Goal: Obtain resource: Download file/media

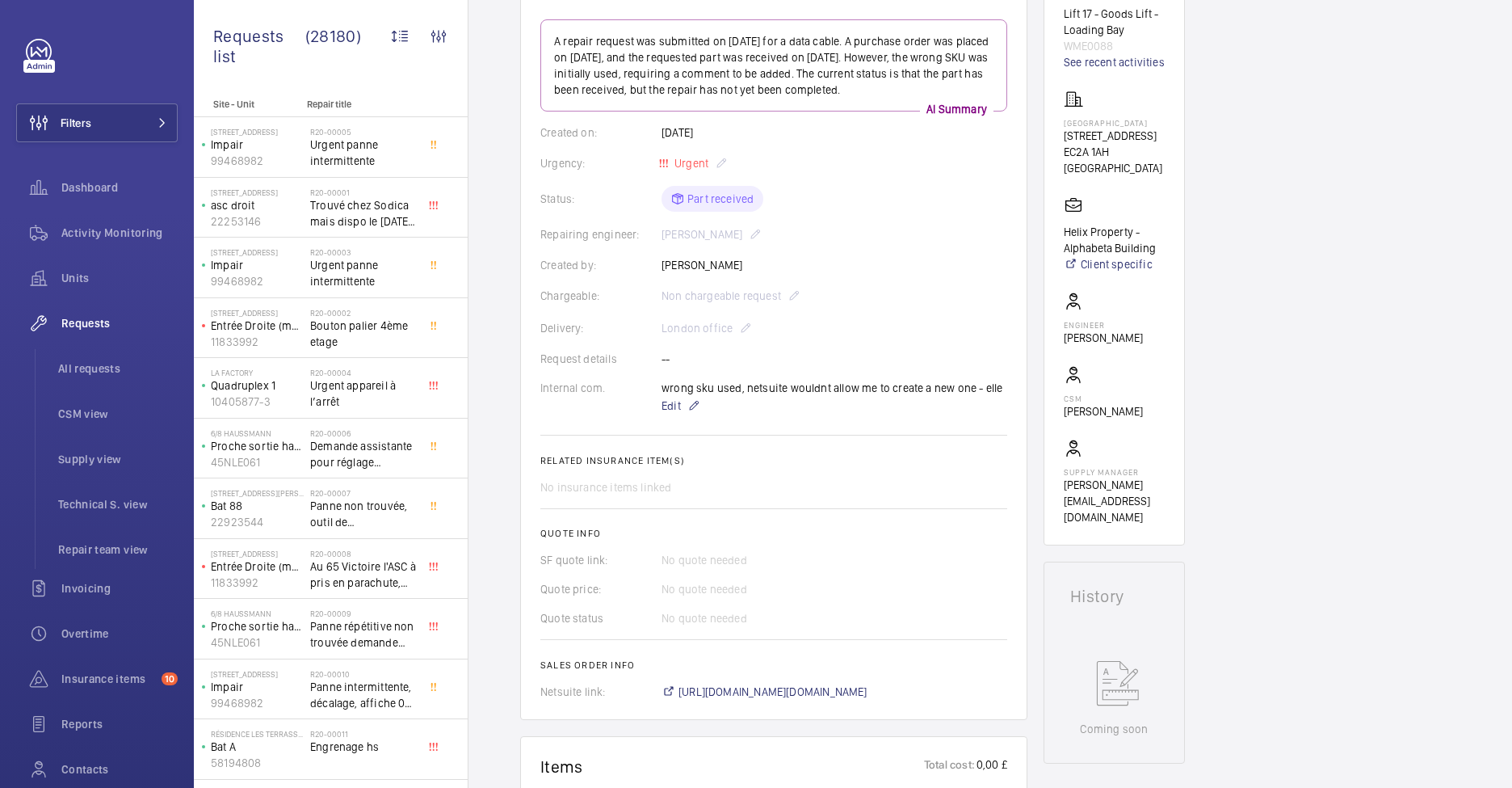
scroll to position [249, 0]
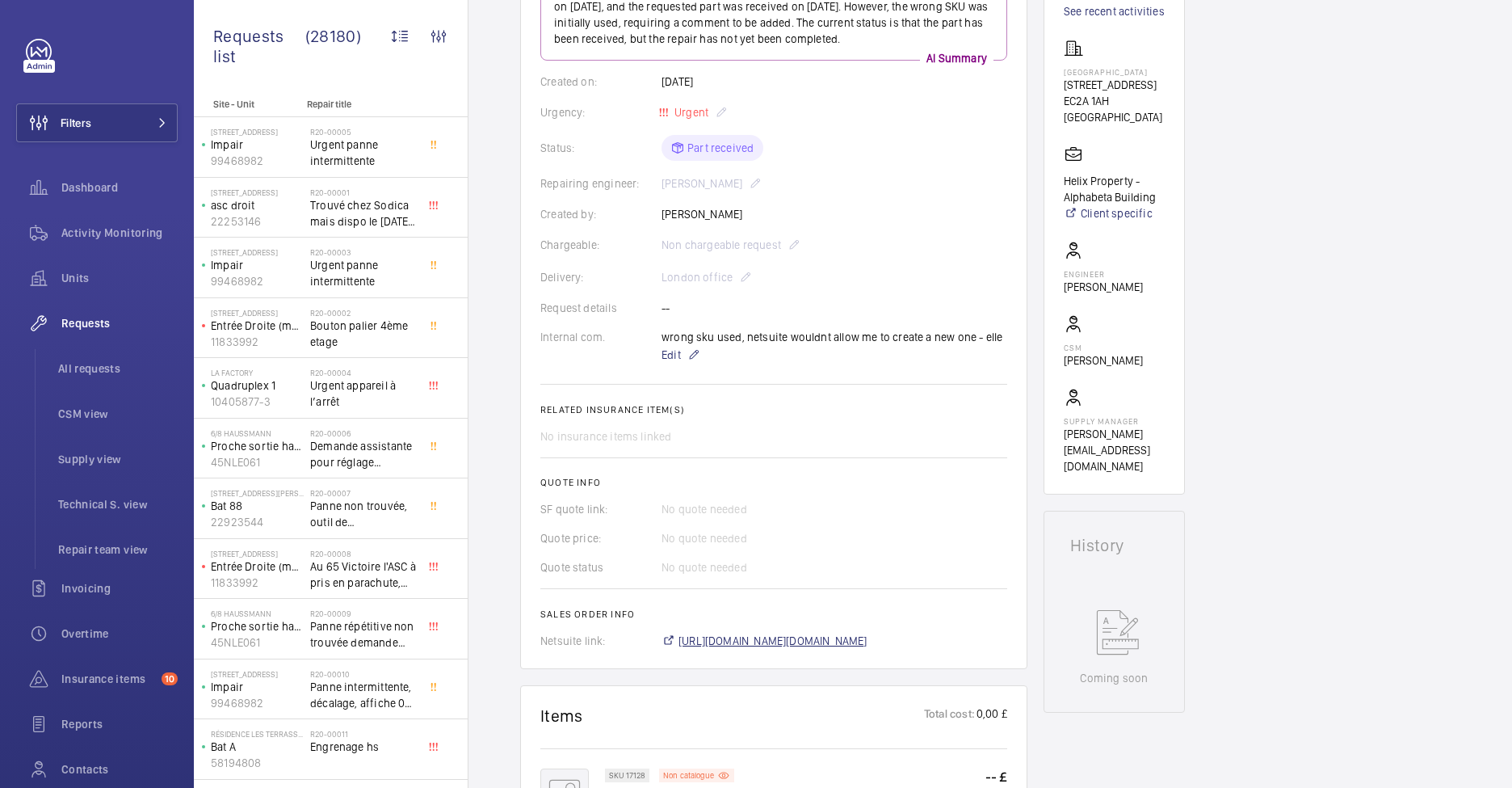
click at [828, 636] on span "https://6461500.app.netsuite.com/app/accounting/transactions/salesord.nl?id=288…" at bounding box center [773, 640] width 189 height 16
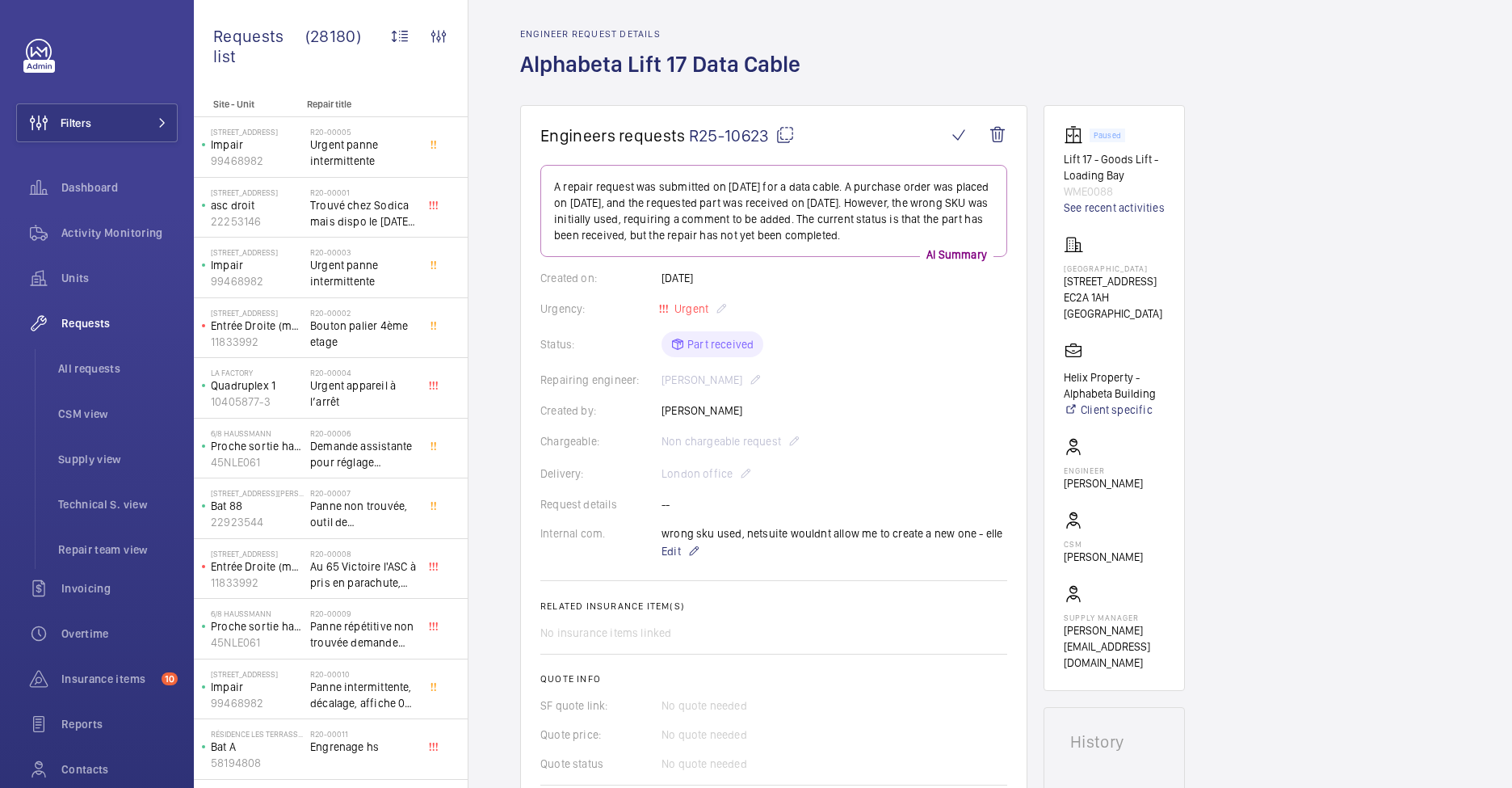
scroll to position [0, 0]
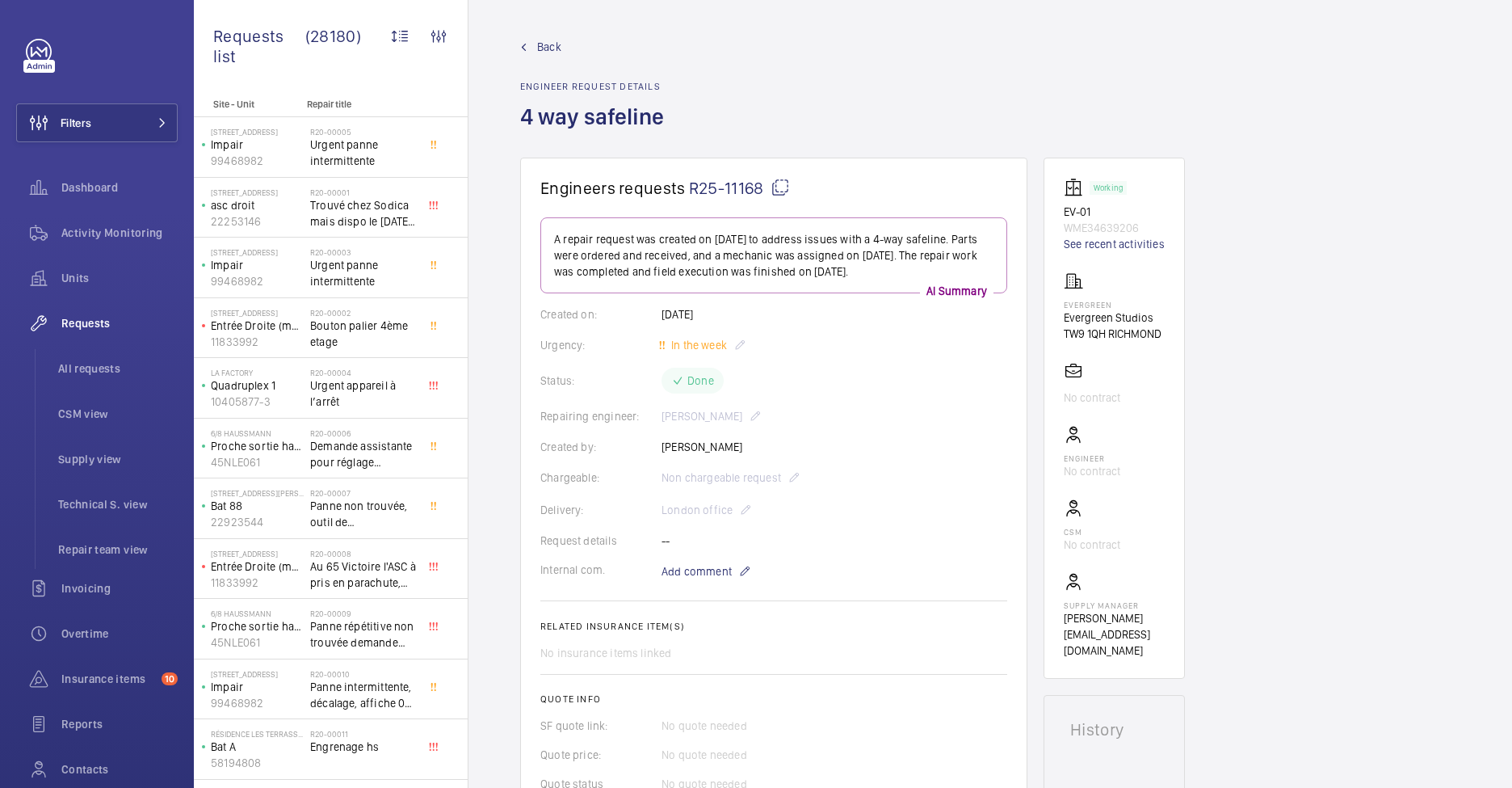
drag, startPoint x: 923, startPoint y: 272, endPoint x: 895, endPoint y: 271, distance: 28.0
click at [895, 271] on p "A repair request was created on 2025-08-20 to address issues with a 4-way safel…" at bounding box center [774, 255] width 439 height 49
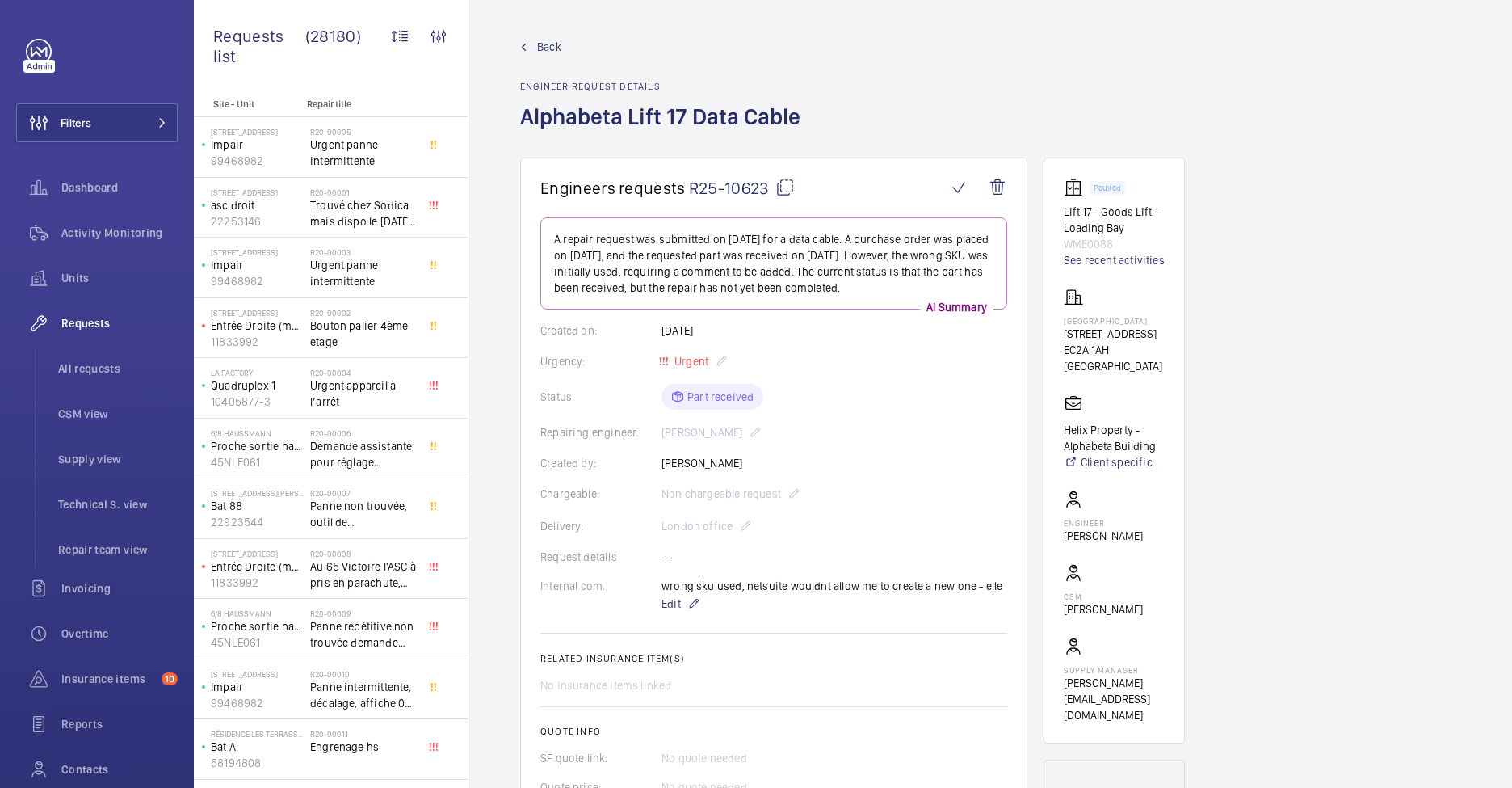
click at [833, 446] on wm-front-card-body "A repair request was submitted on 2025-08-06 for a data cable. A purchase order…" at bounding box center [773, 557] width 467 height 680
click at [790, 188] on mat-icon at bounding box center [785, 187] width 20 height 20
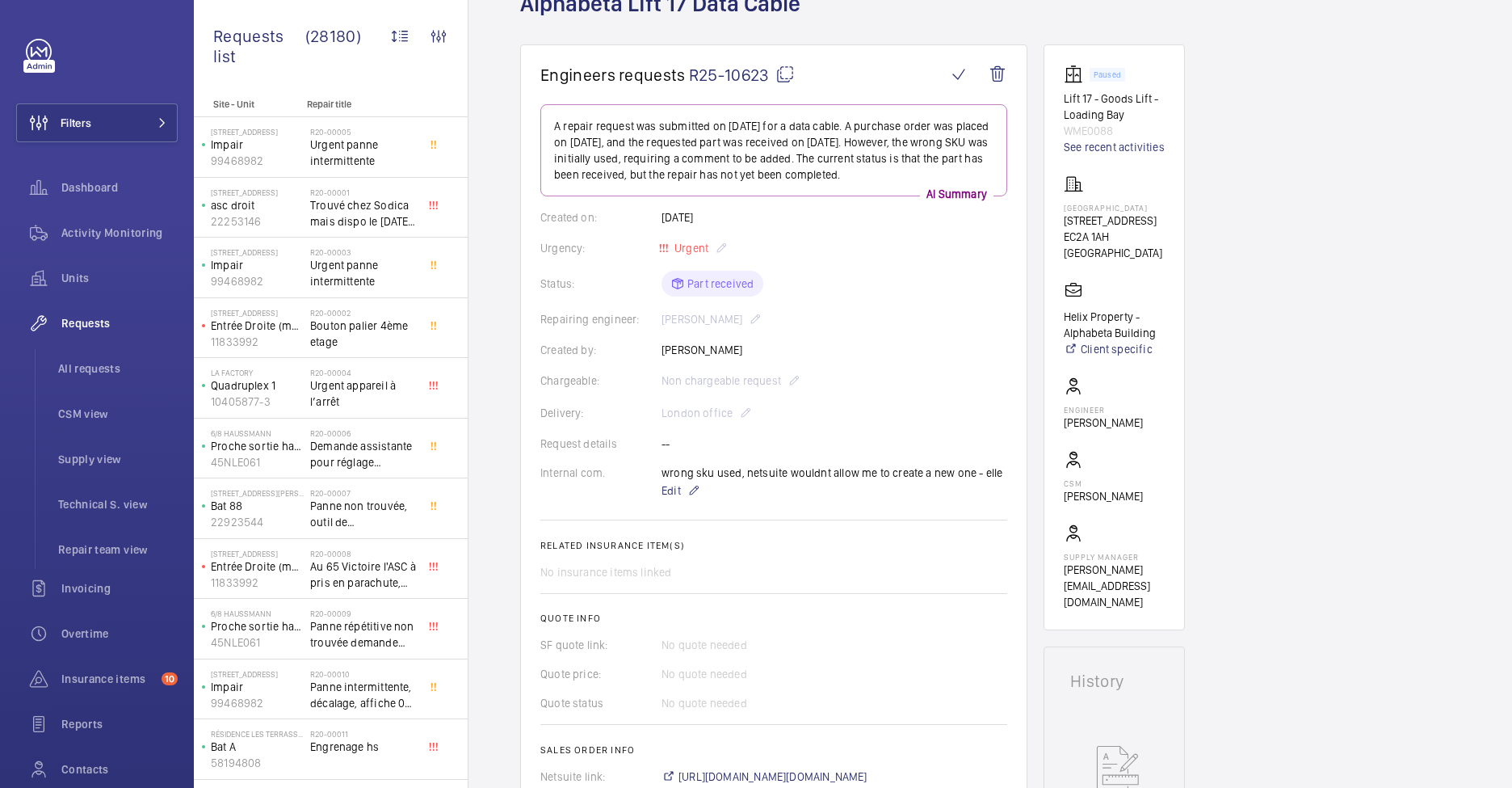
scroll to position [52, 0]
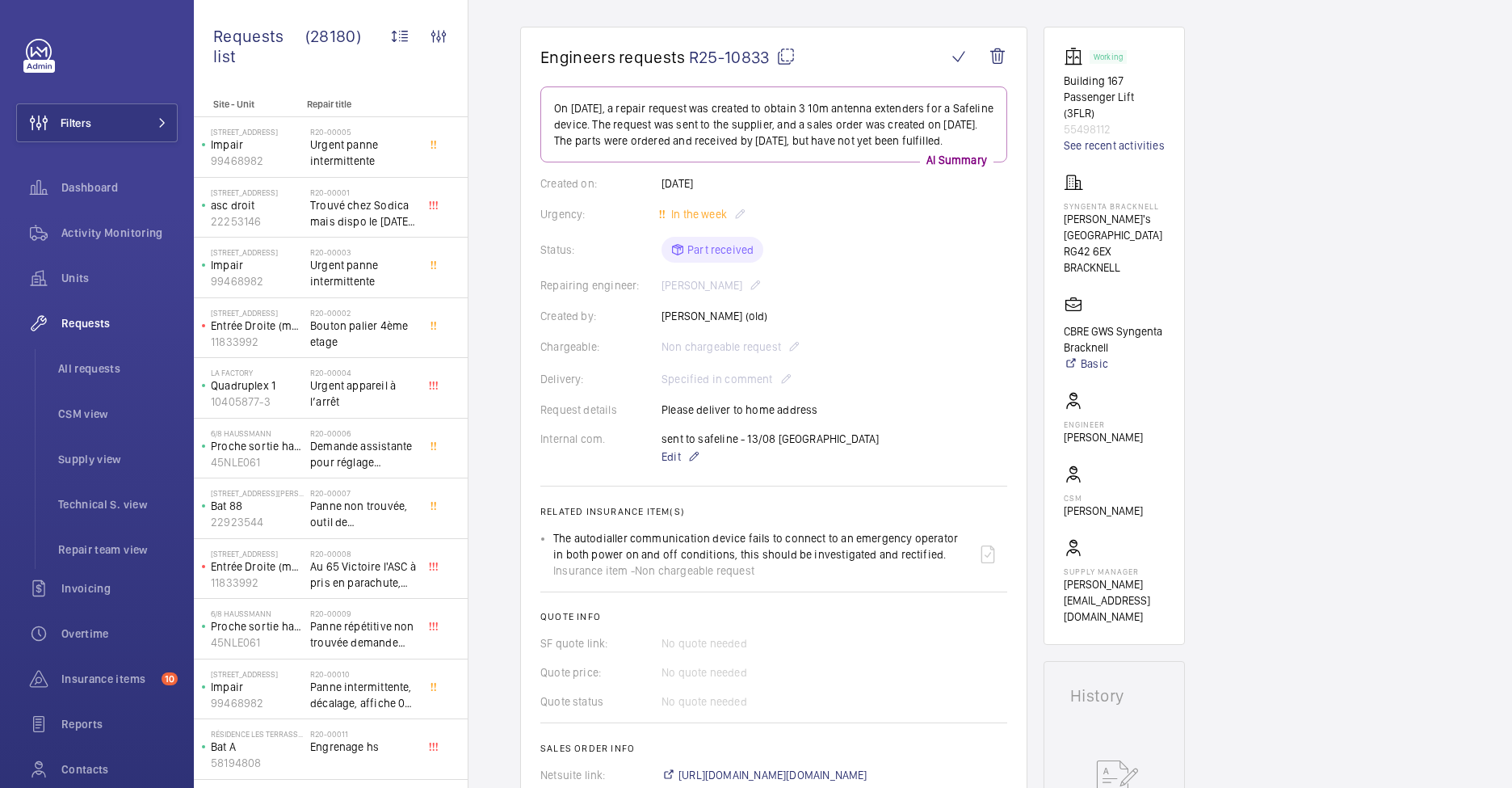
scroll to position [89, 0]
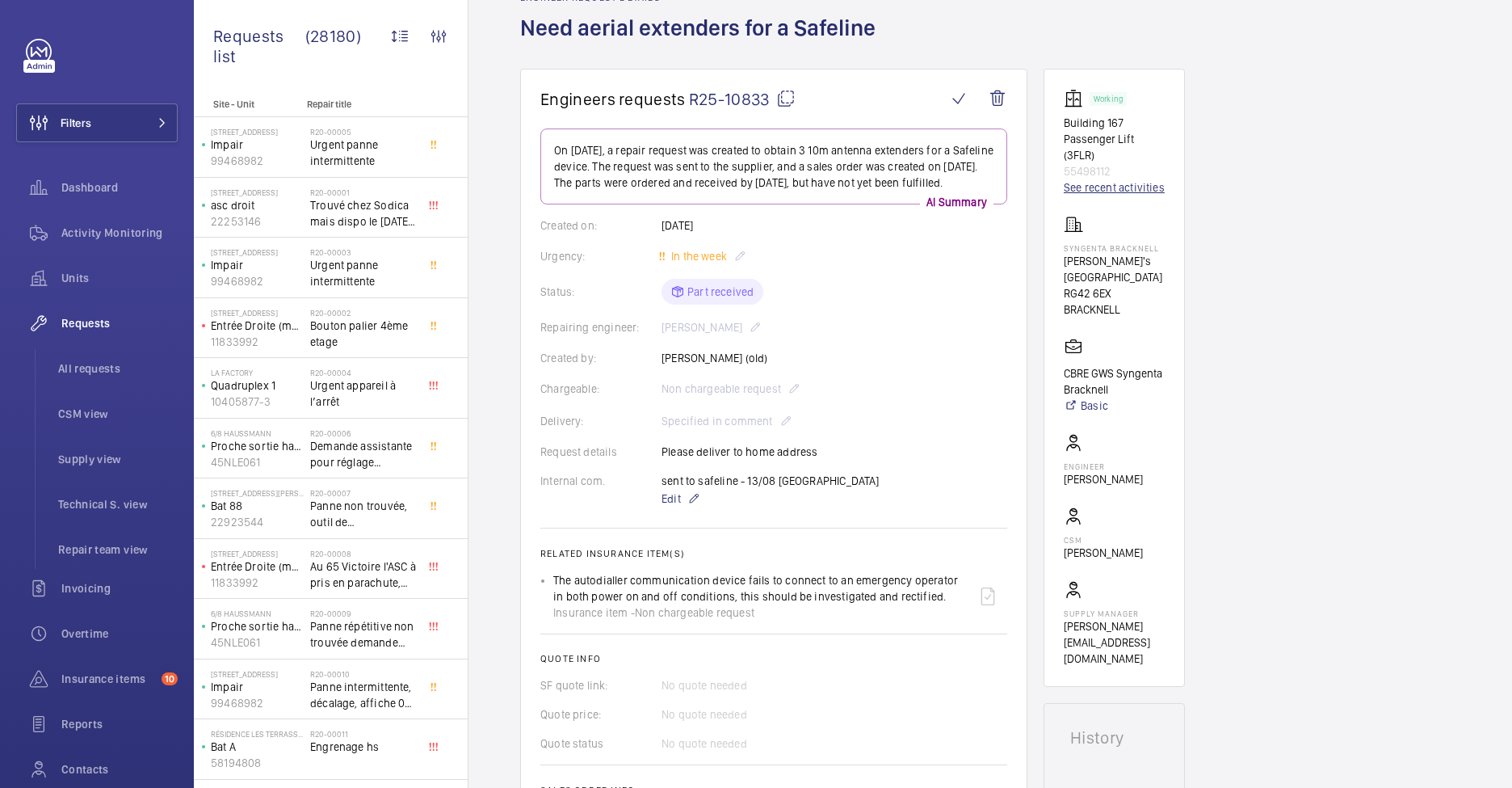
click at [1143, 179] on link "See recent activities" at bounding box center [1114, 187] width 101 height 16
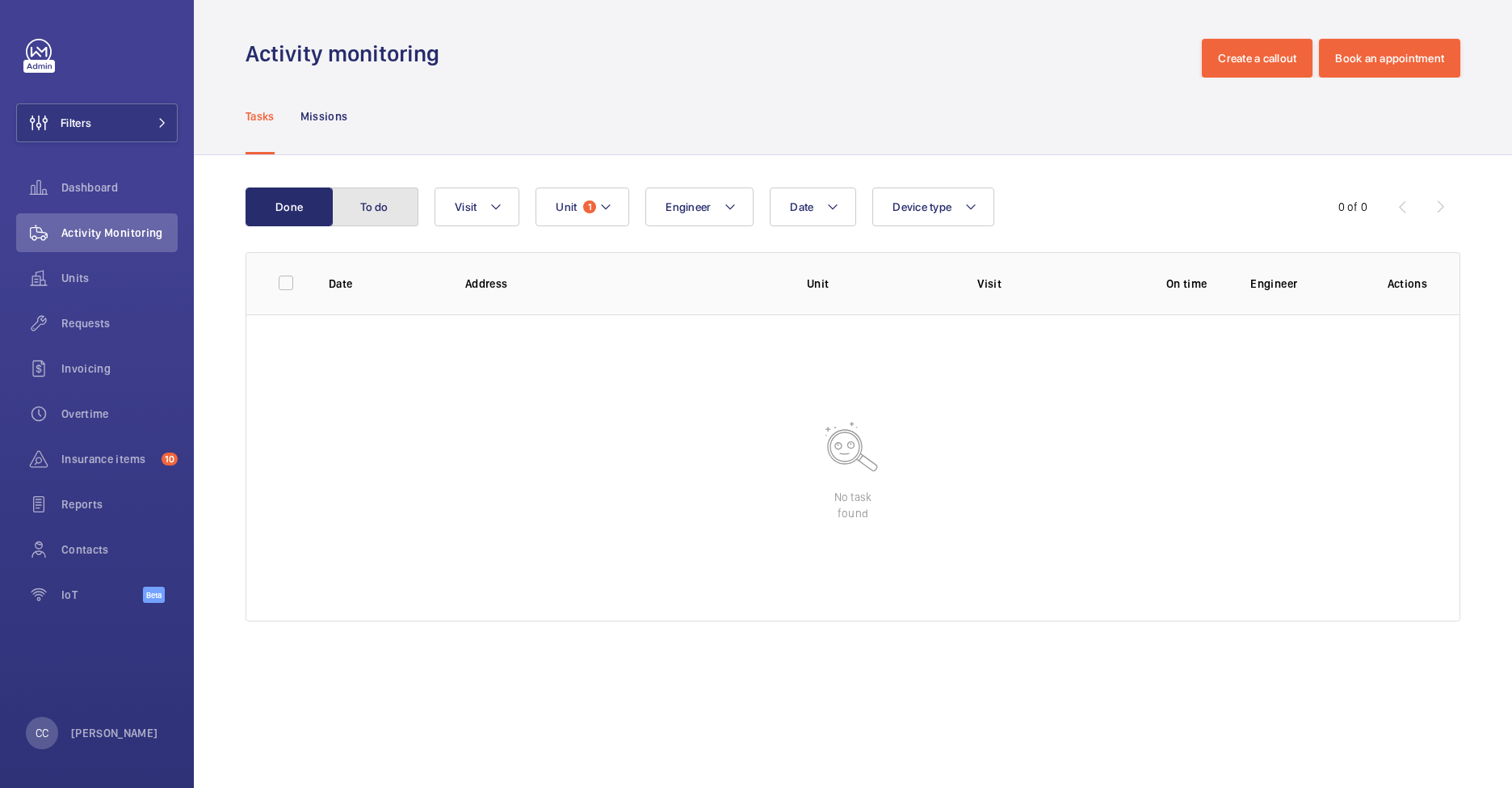
click at [360, 219] on button "To do" at bounding box center [375, 207] width 87 height 38
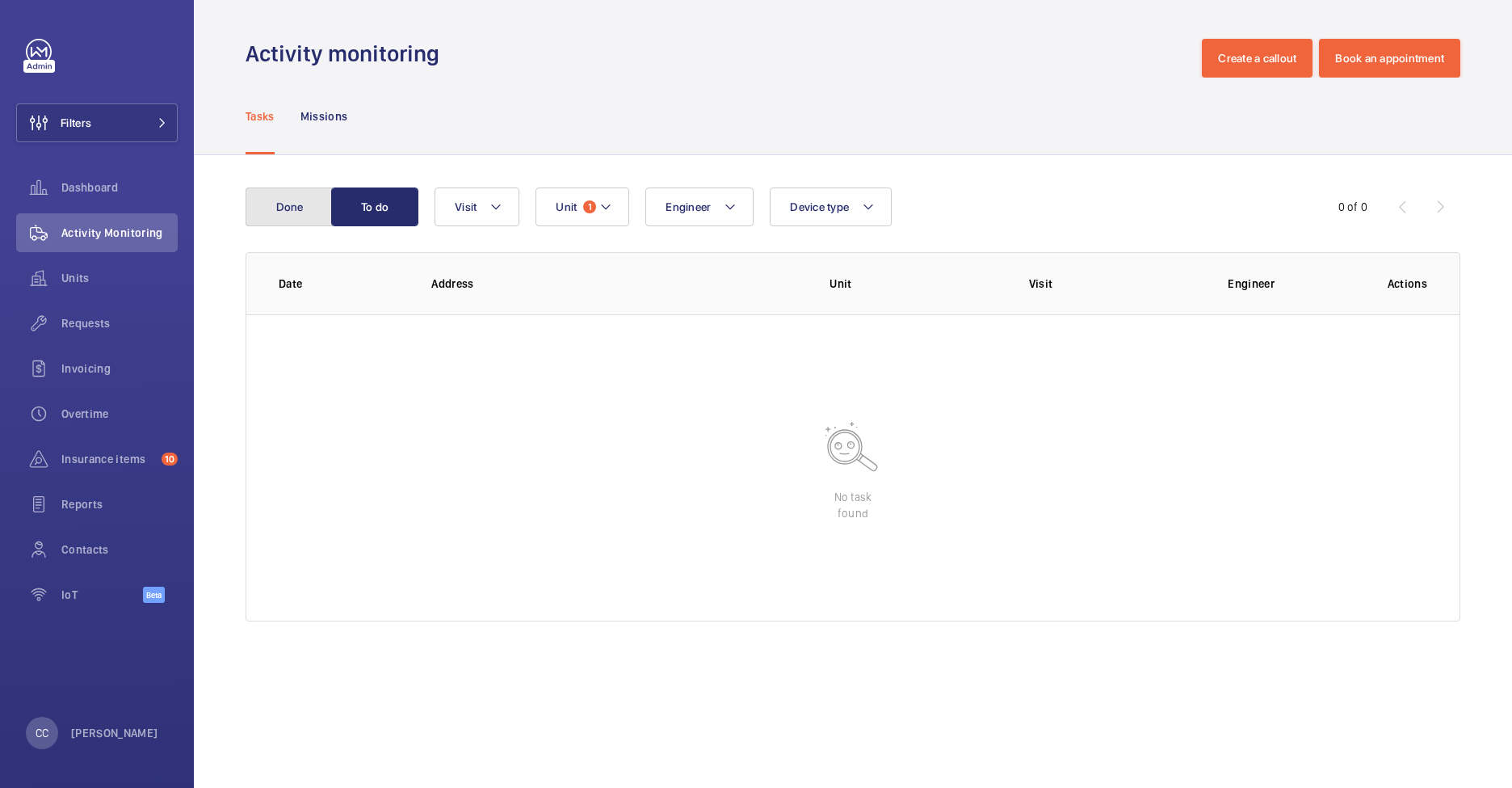
click at [288, 202] on button "Done" at bounding box center [289, 207] width 87 height 38
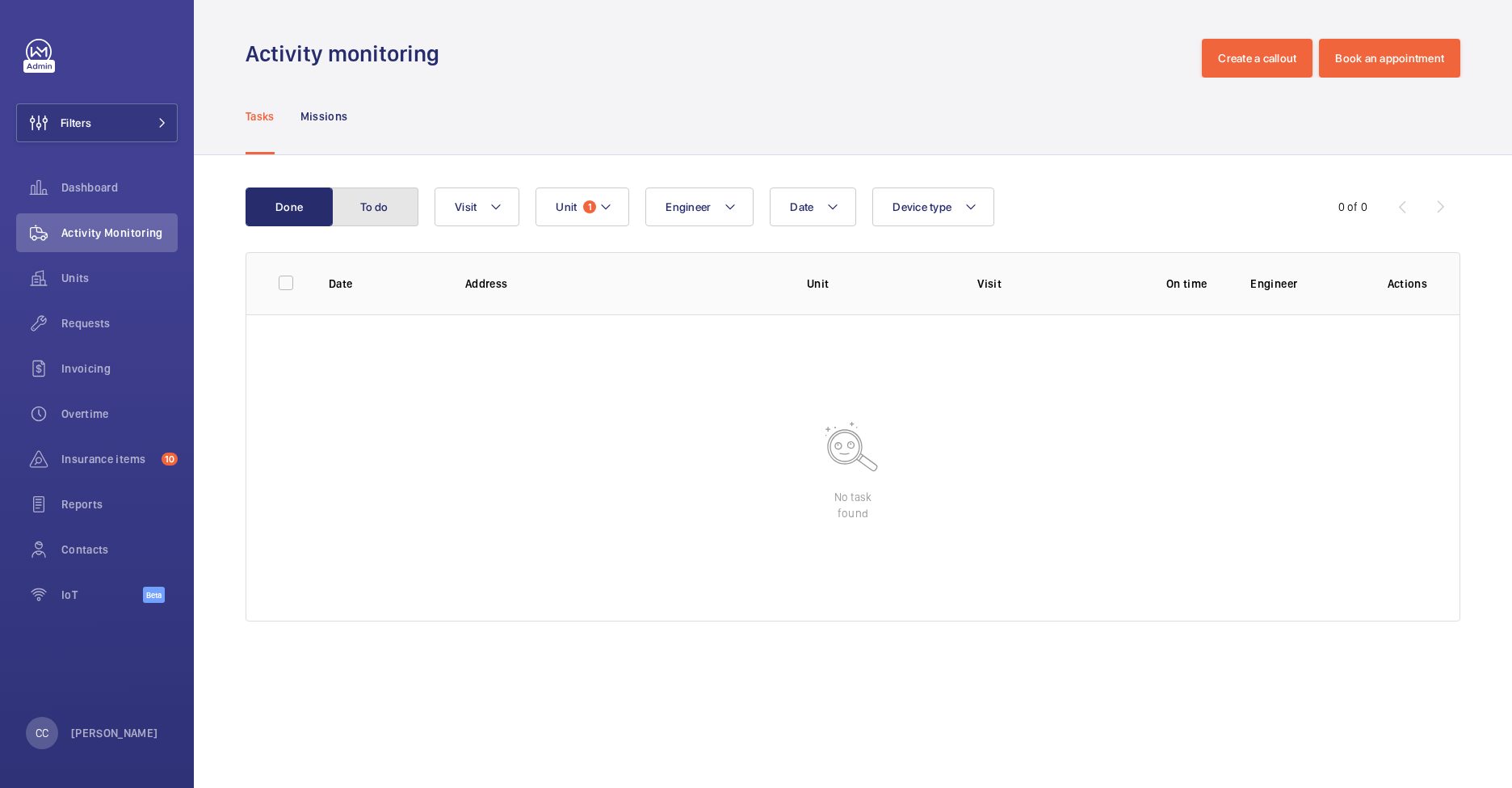
click at [392, 207] on button "To do" at bounding box center [375, 207] width 87 height 38
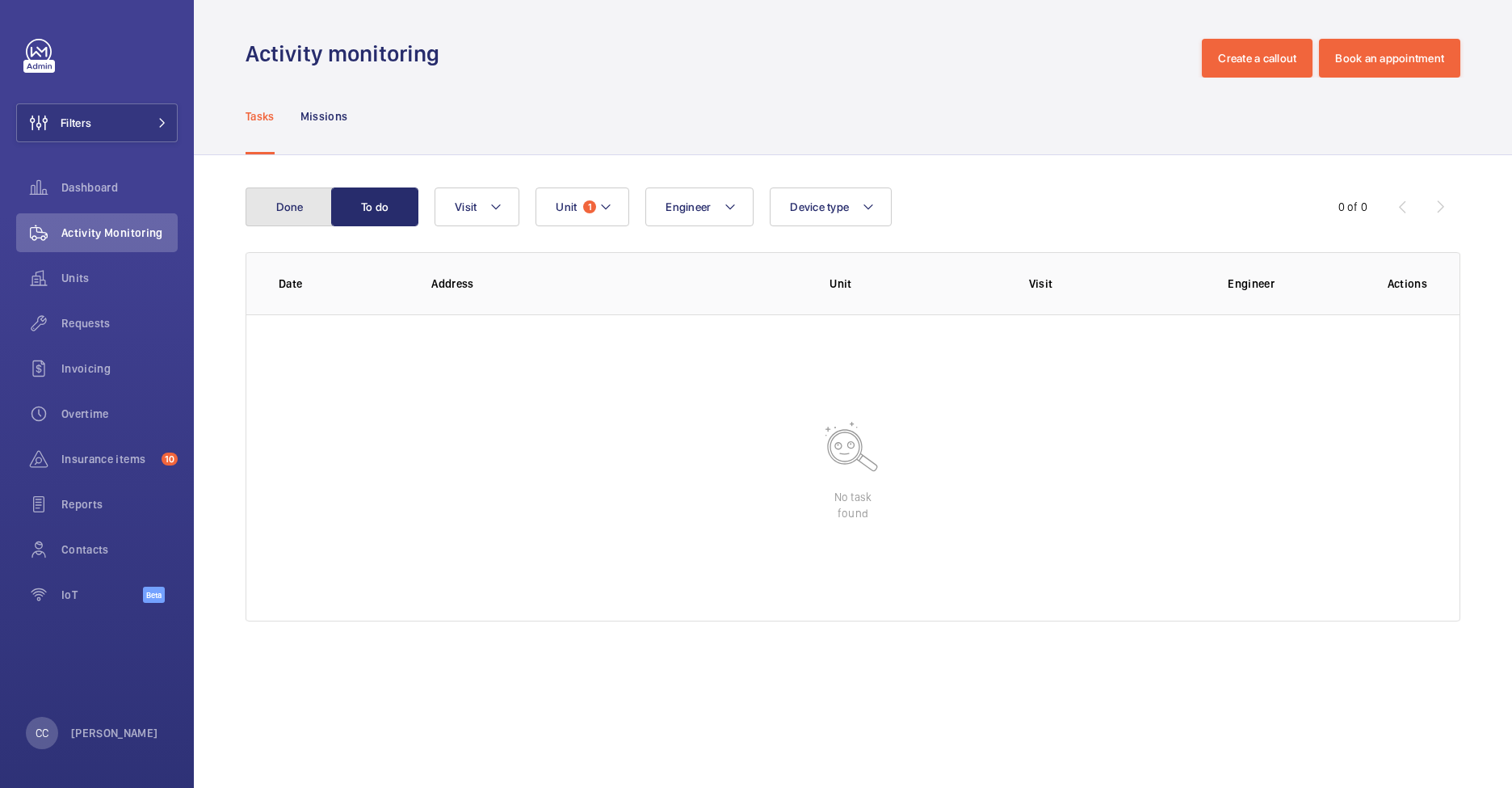
click at [275, 205] on button "Done" at bounding box center [289, 207] width 87 height 38
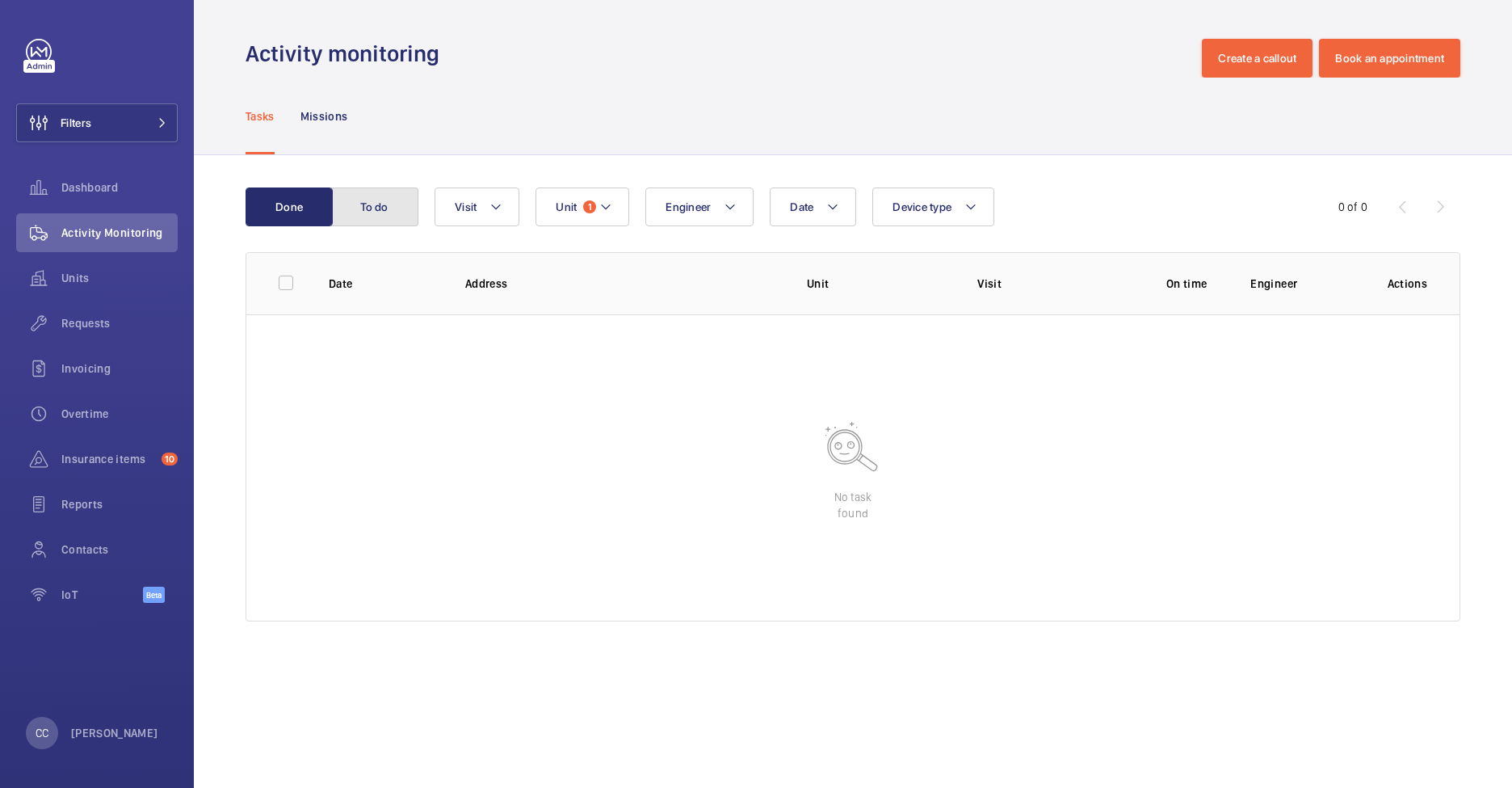
click at [344, 201] on button "To do" at bounding box center [375, 207] width 87 height 38
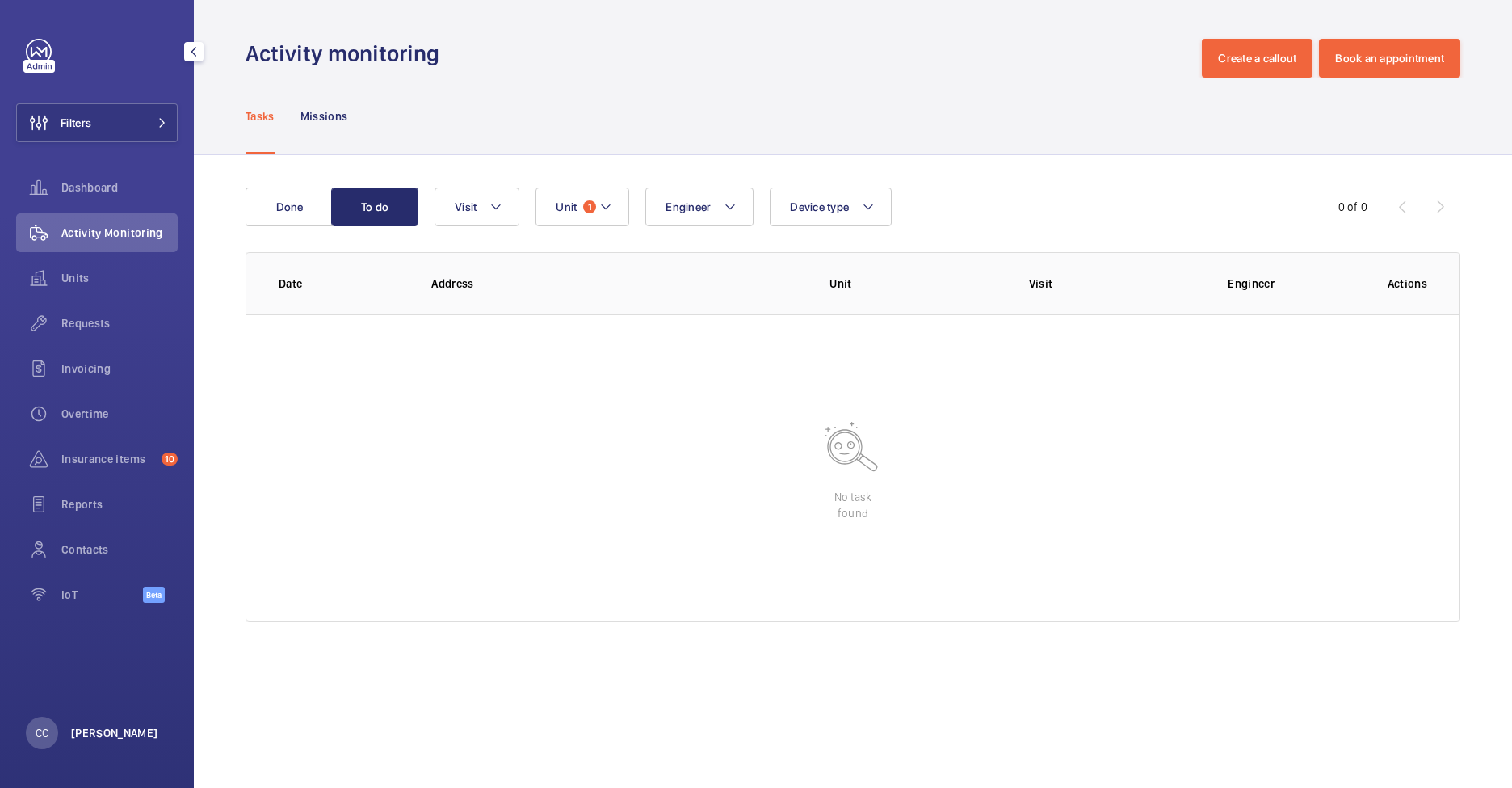
click at [93, 738] on p "[PERSON_NAME]" at bounding box center [114, 733] width 87 height 16
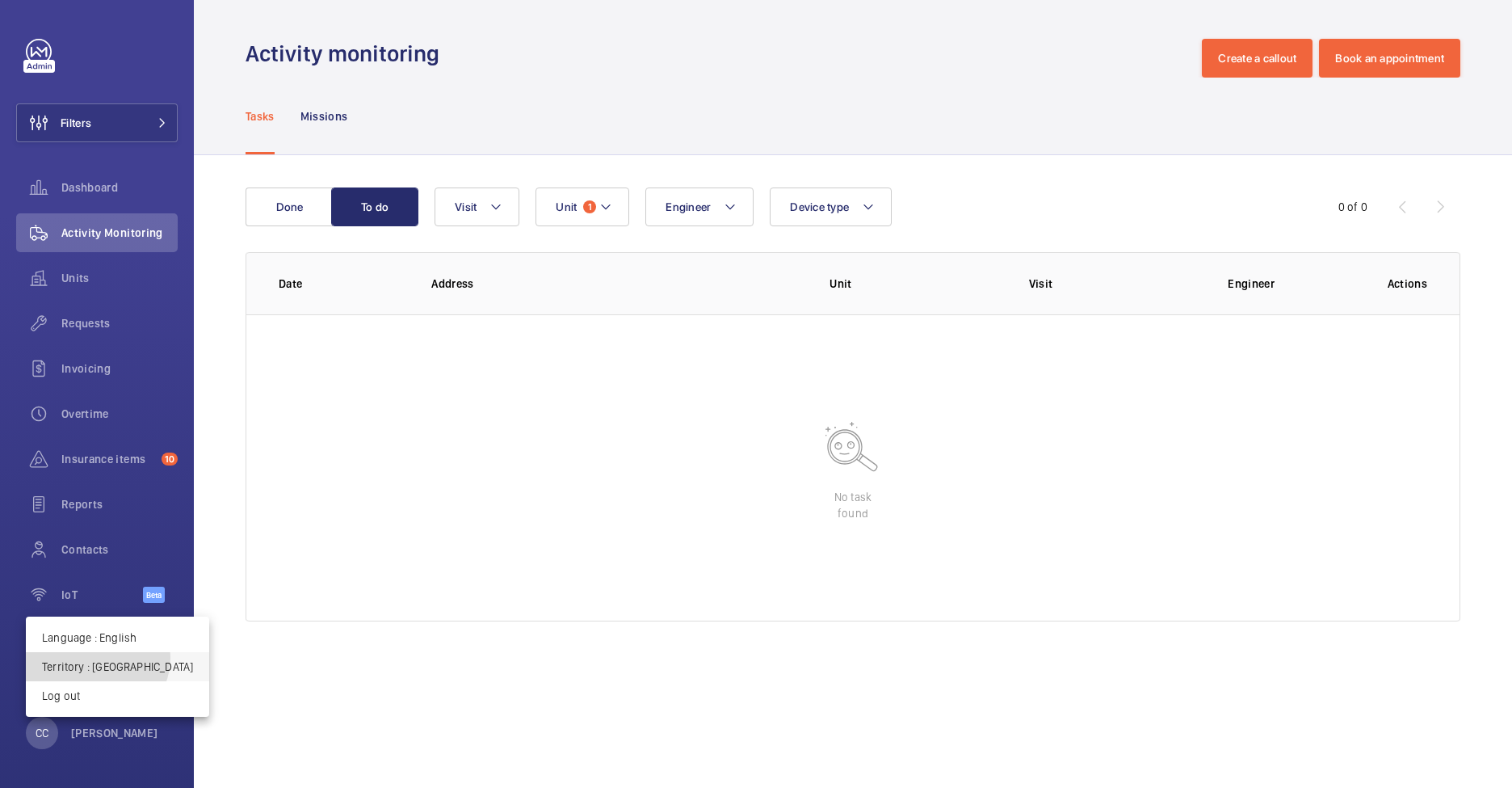
click at [96, 657] on button "Territory : France" at bounding box center [117, 667] width 183 height 29
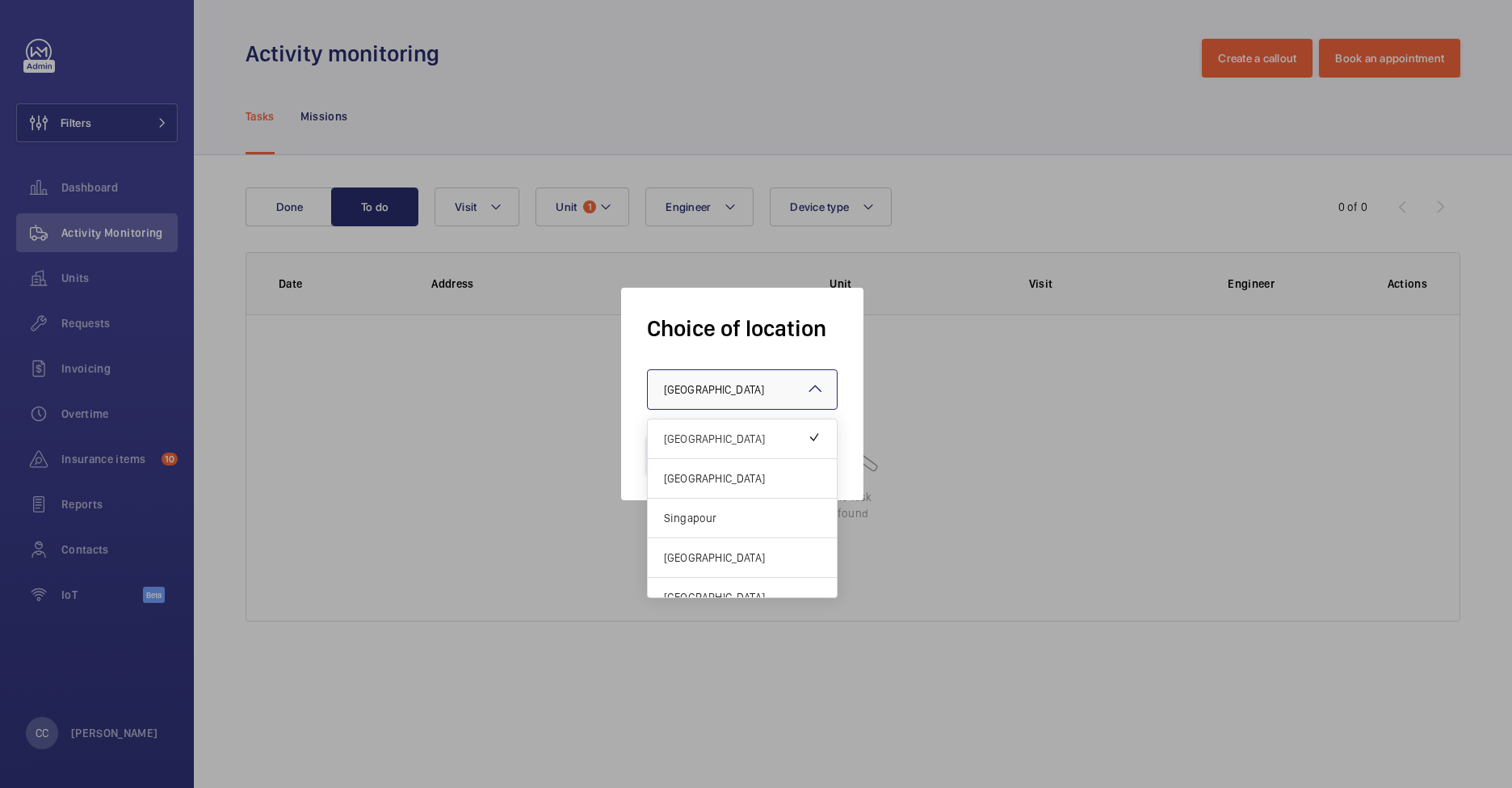
click at [669, 395] on span "France" at bounding box center [713, 389] width 100 height 13
click at [690, 477] on span "[GEOGRAPHIC_DATA]" at bounding box center [742, 478] width 157 height 16
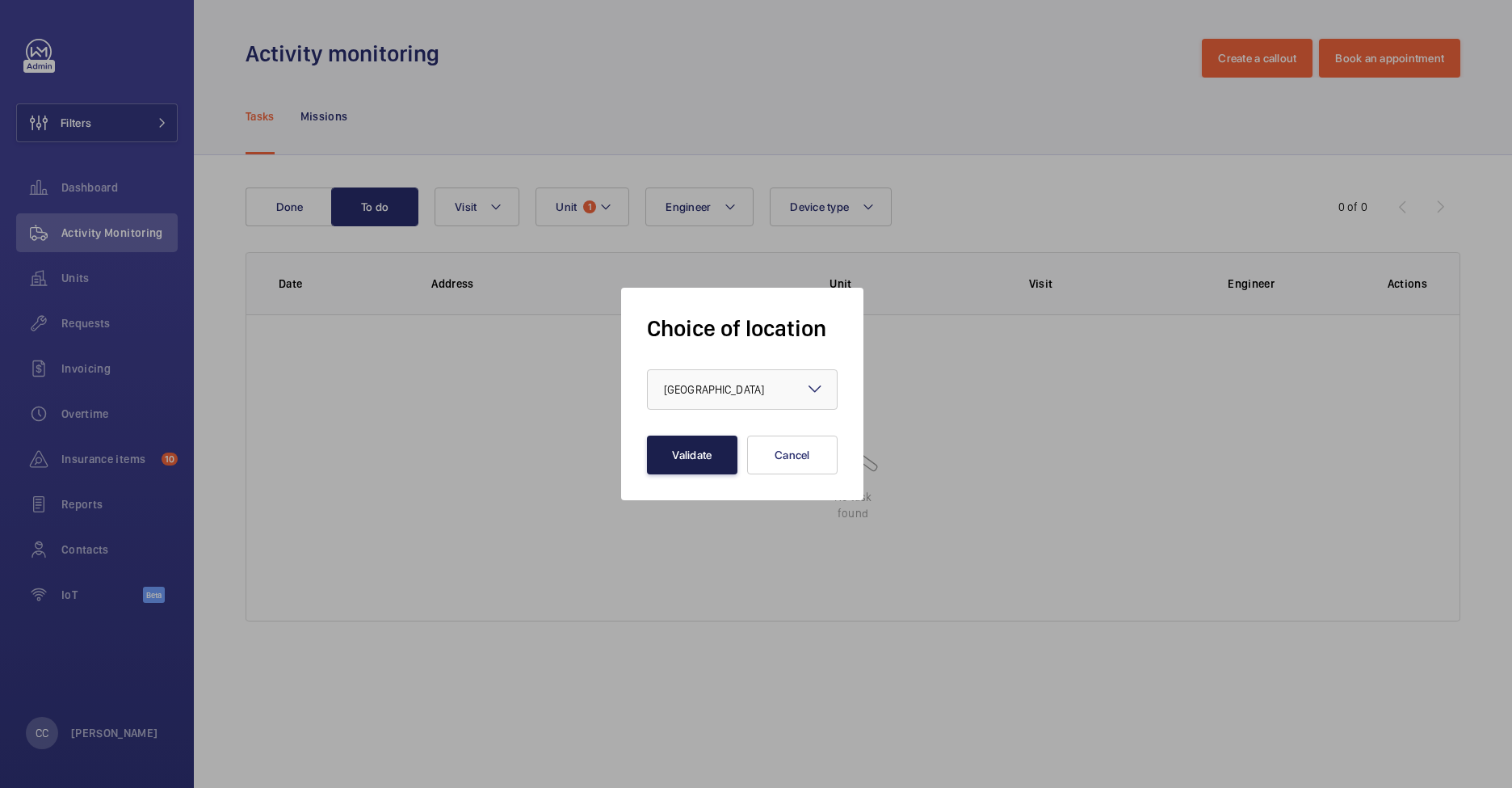
click at [690, 467] on button "Validate" at bounding box center [692, 454] width 90 height 38
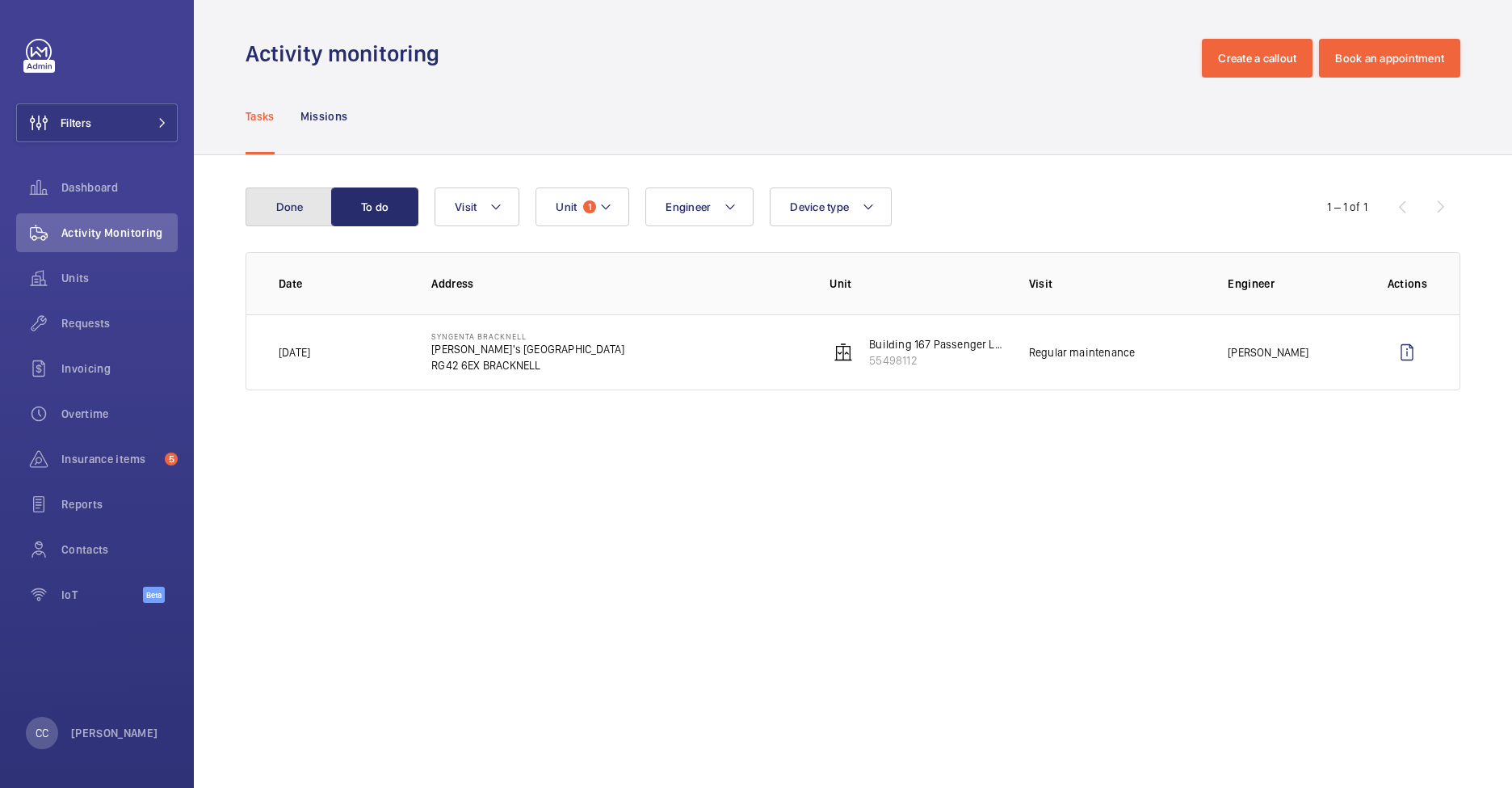
click at [298, 215] on button "Done" at bounding box center [289, 207] width 87 height 38
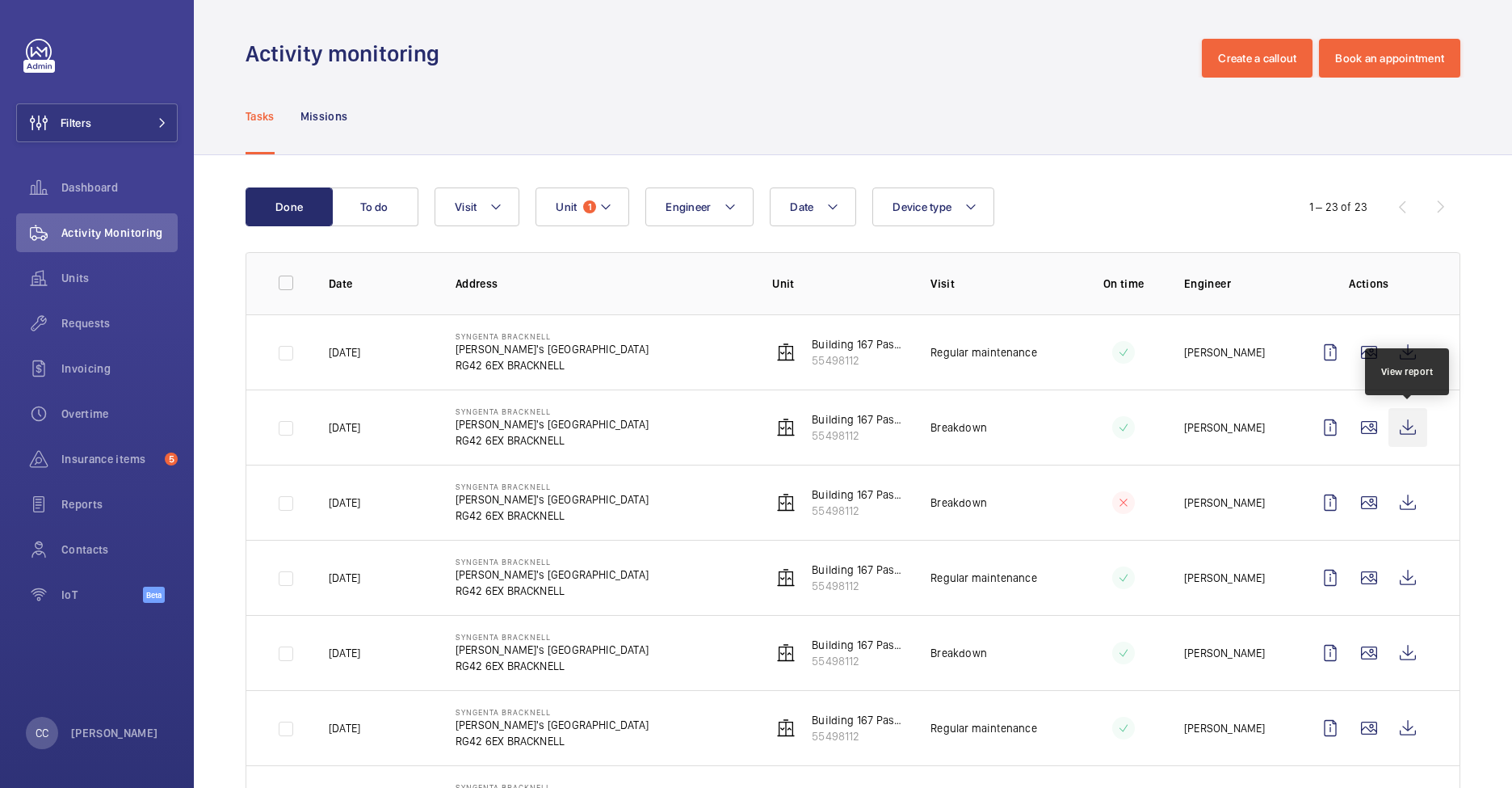
click at [1416, 427] on wm-front-icon-button at bounding box center [1408, 427] width 38 height 38
click at [1413, 430] on wm-front-icon-button at bounding box center [1408, 427] width 38 height 38
click at [1416, 345] on wm-front-icon-button at bounding box center [1408, 352] width 38 height 38
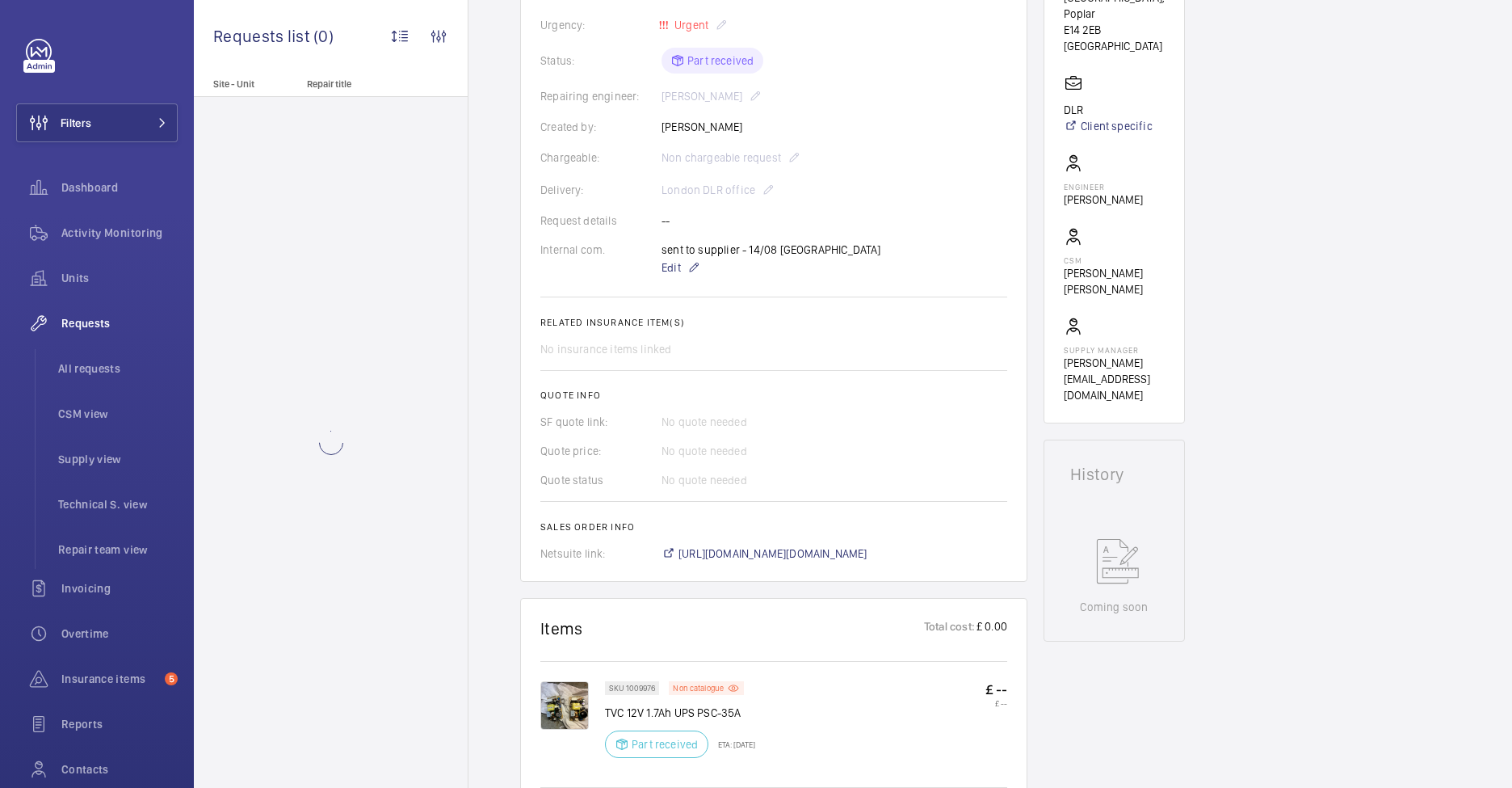
scroll to position [342, 0]
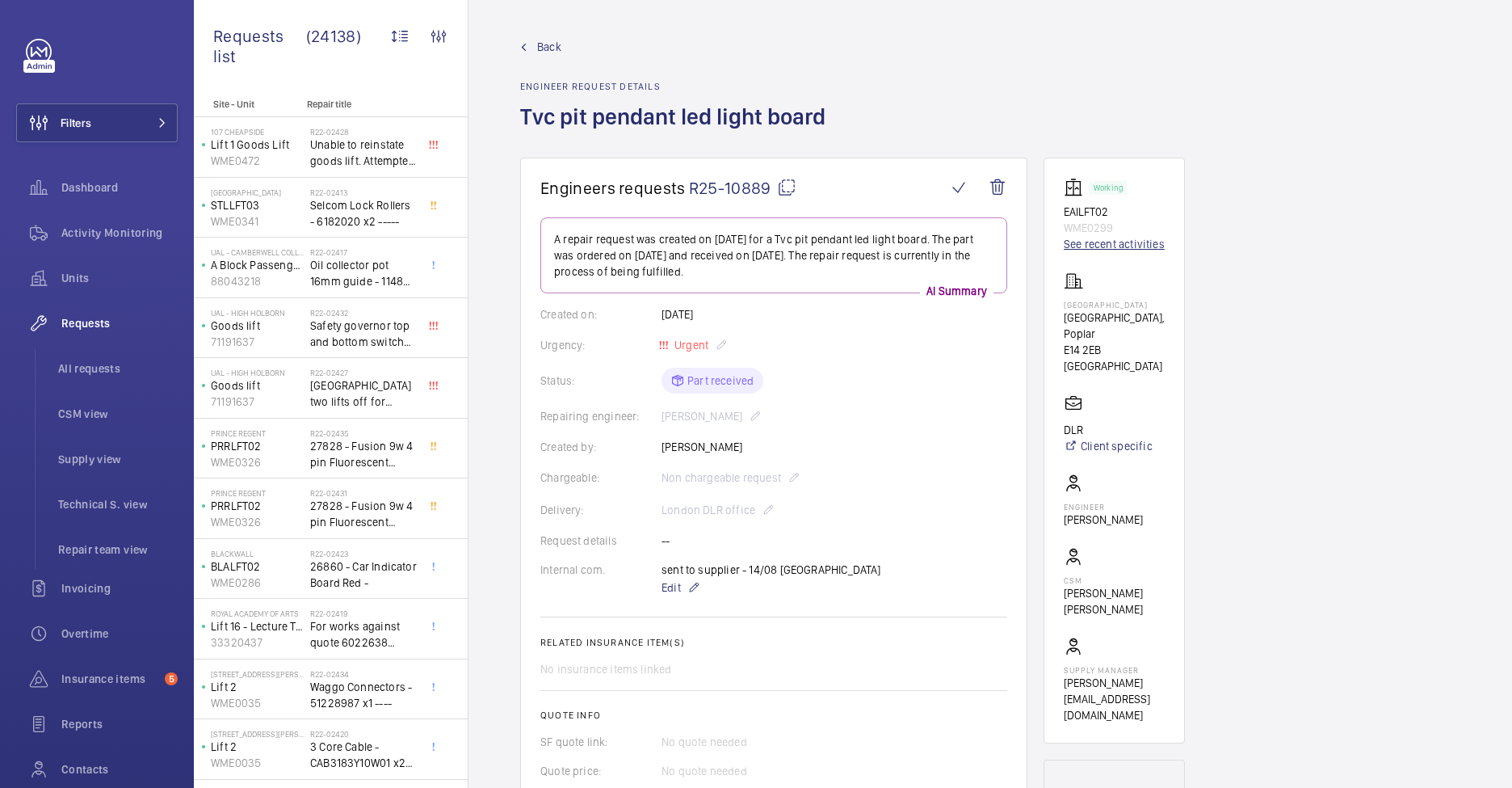
click at [1116, 242] on link "See recent activities" at bounding box center [1114, 243] width 101 height 16
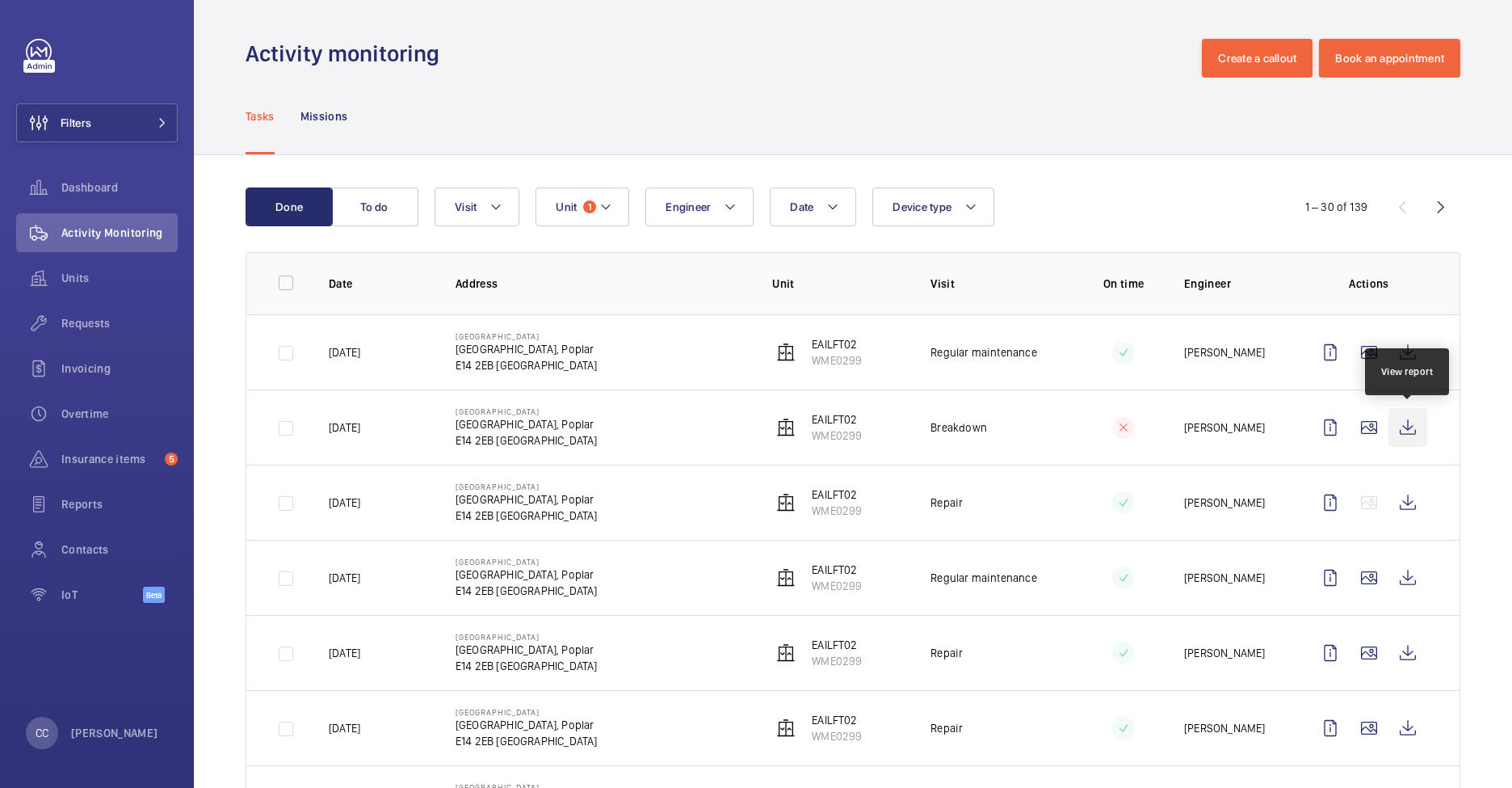
click at [1404, 424] on wm-front-icon-button at bounding box center [1408, 427] width 38 height 38
click at [1418, 505] on wm-front-icon-button at bounding box center [1408, 502] width 38 height 38
click at [1403, 655] on wm-front-icon-button at bounding box center [1408, 652] width 38 height 38
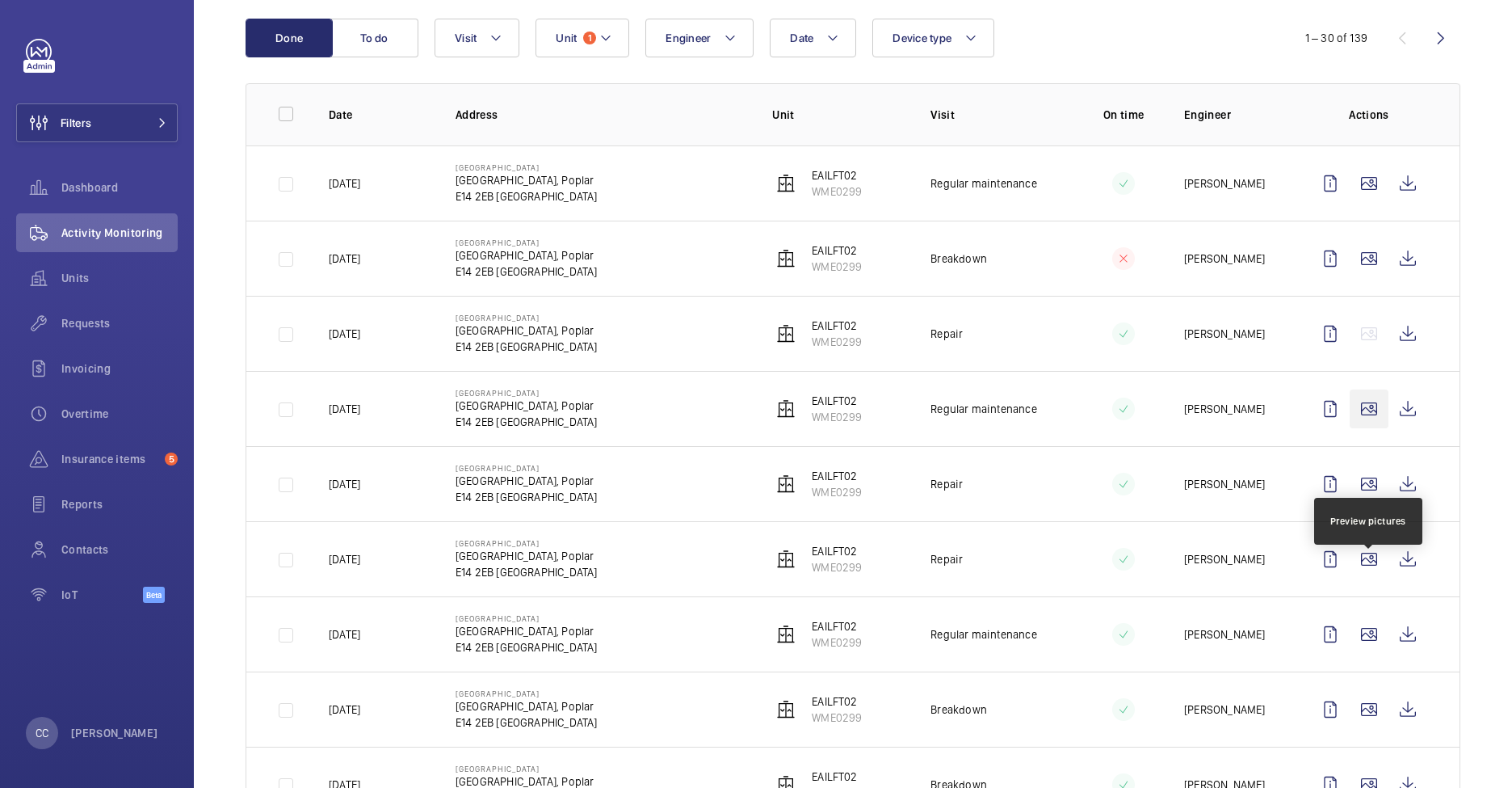
scroll to position [178, 0]
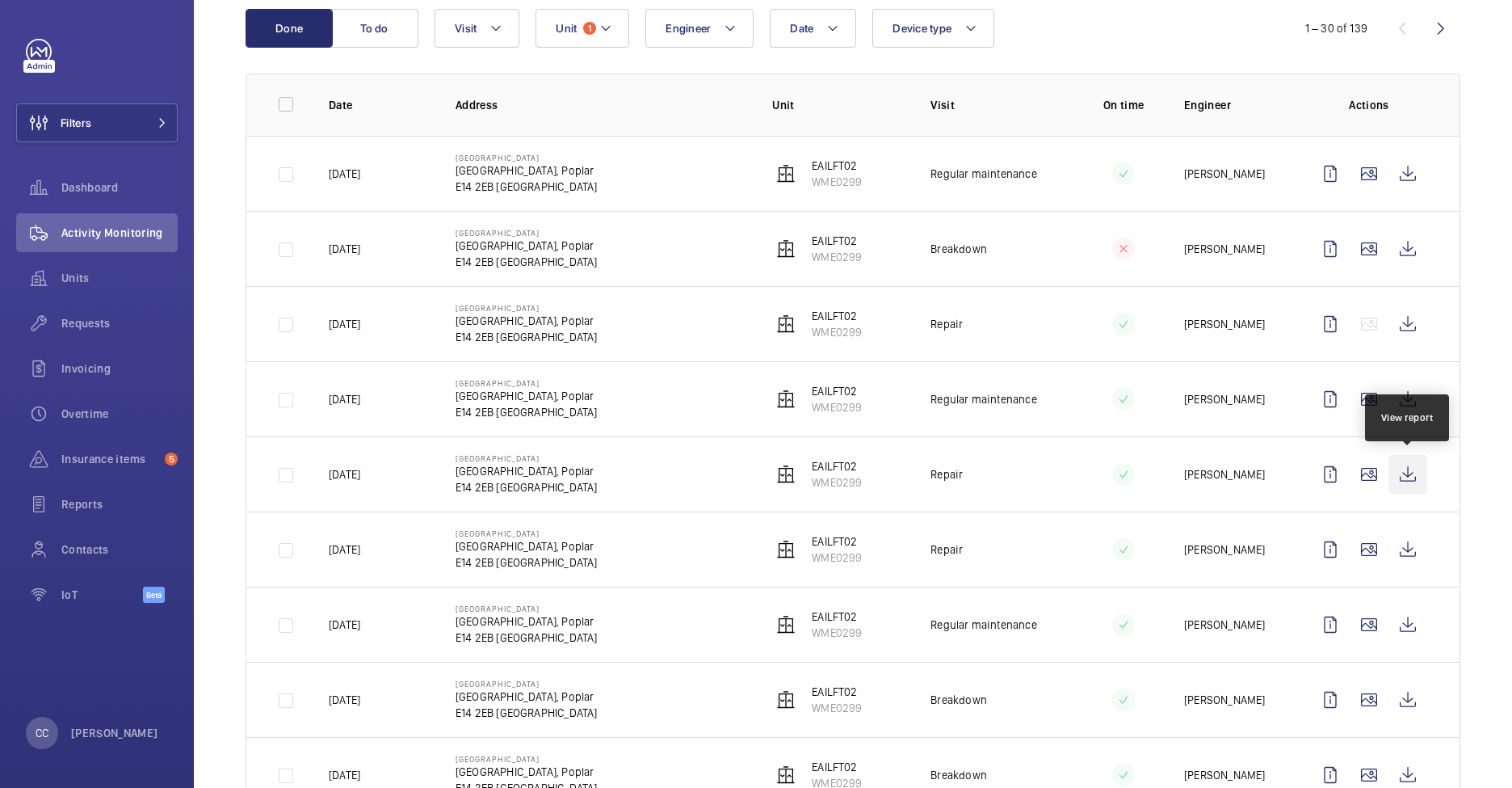
click at [1400, 469] on wm-front-icon-button at bounding box center [1408, 474] width 38 height 38
click at [1406, 544] on wm-front-icon-button at bounding box center [1408, 549] width 38 height 38
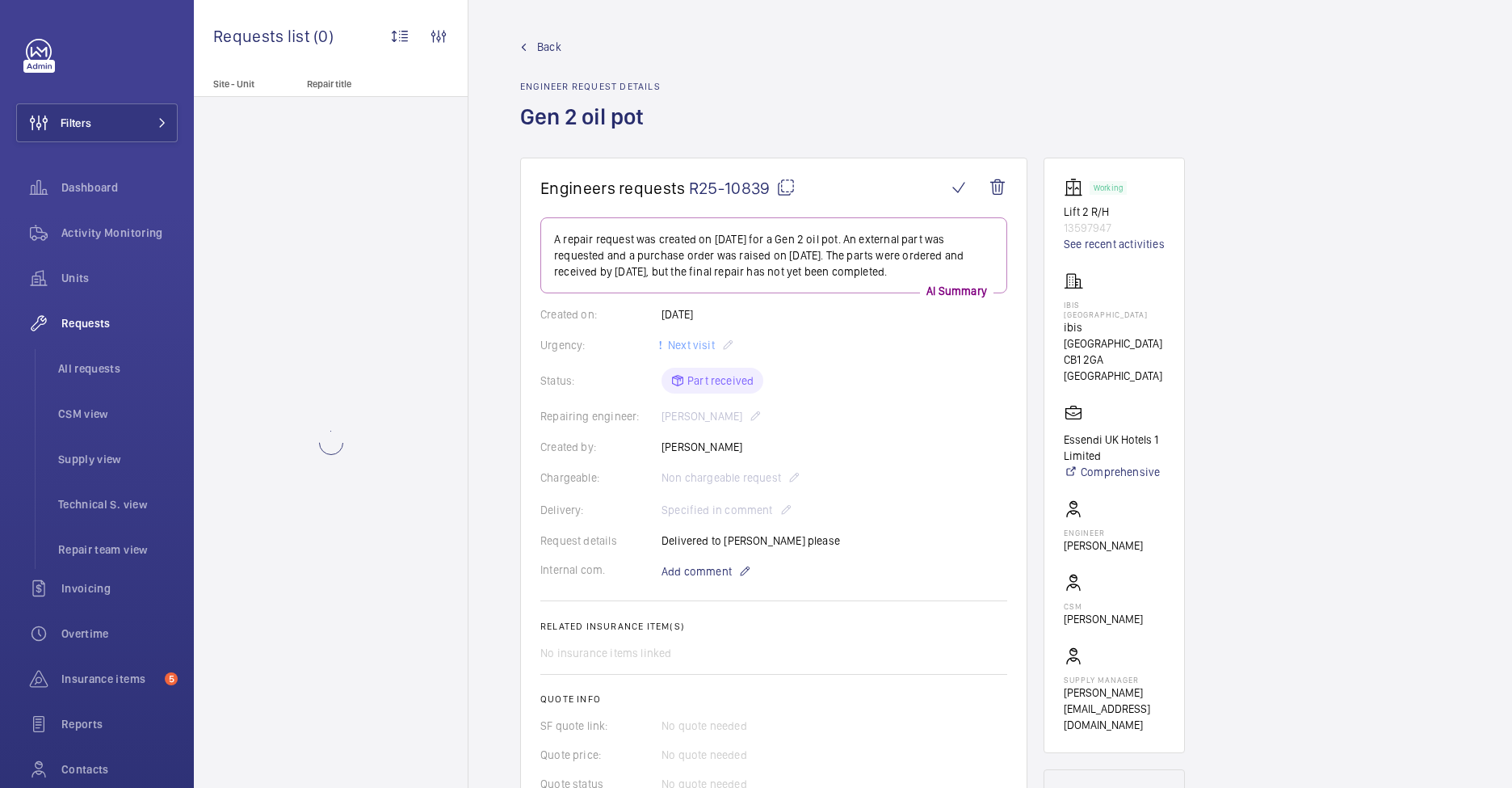
scroll to position [8, 0]
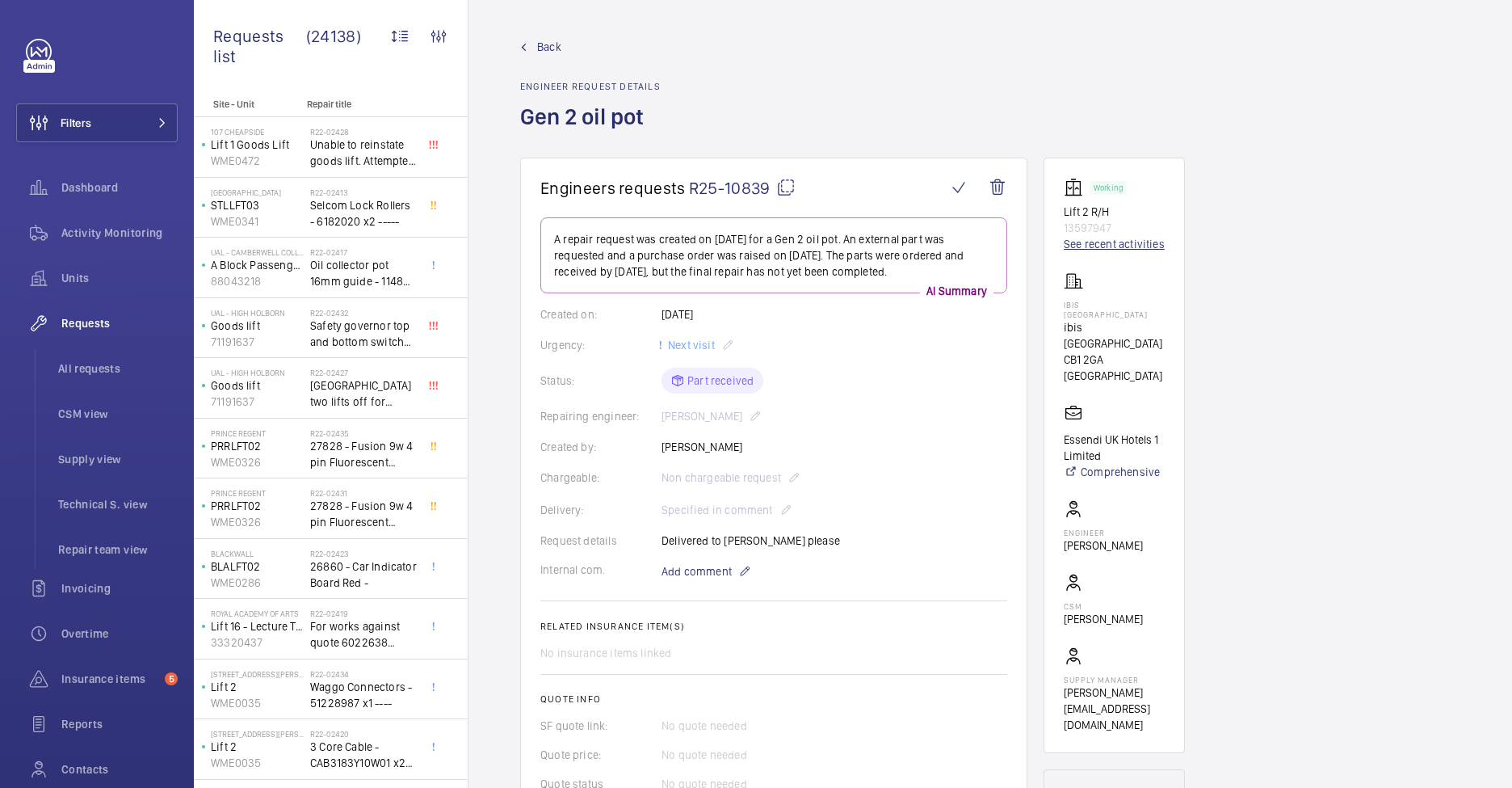
click at [1135, 244] on link "See recent activities" at bounding box center [1114, 243] width 101 height 16
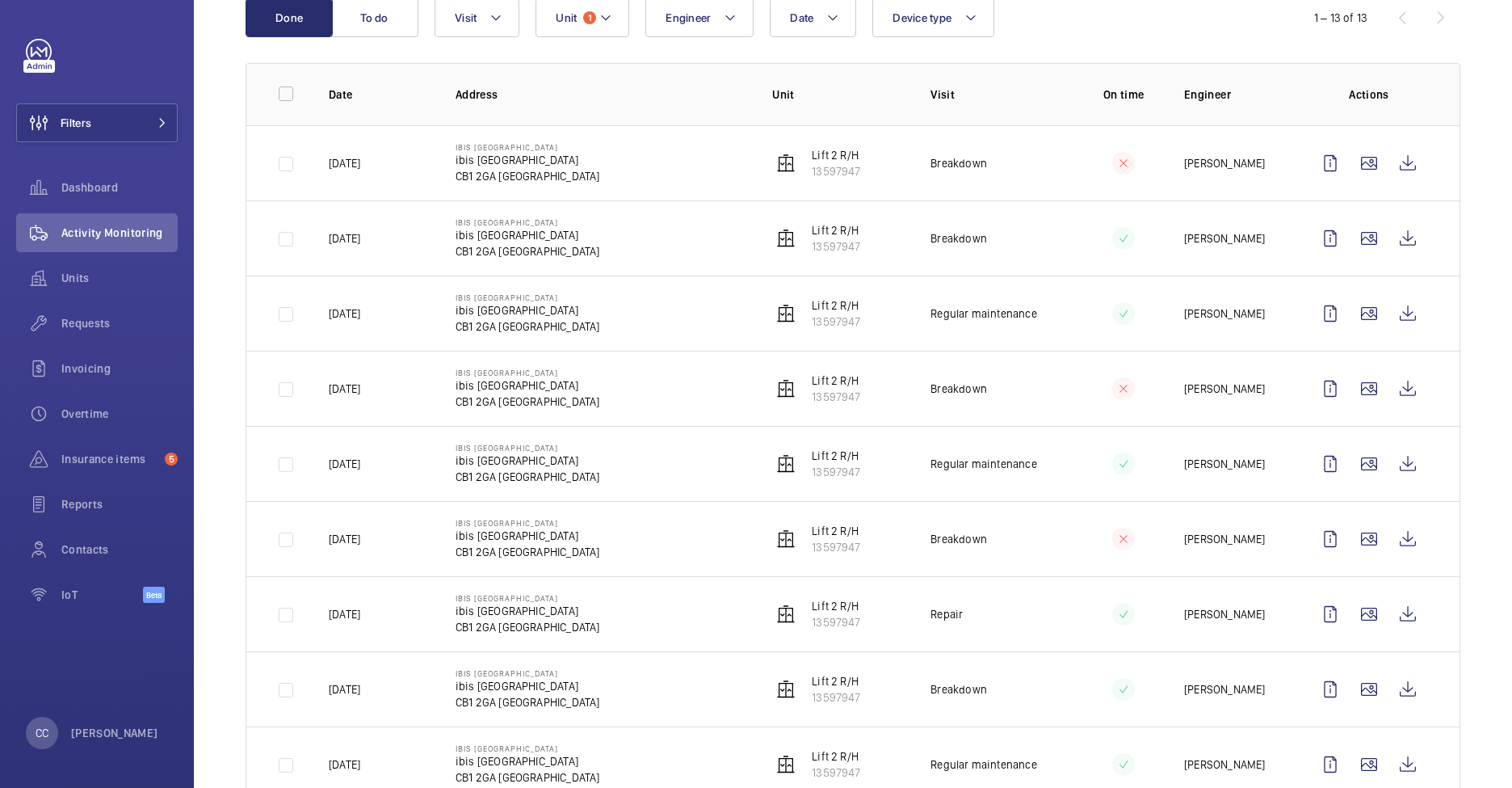
scroll to position [192, 0]
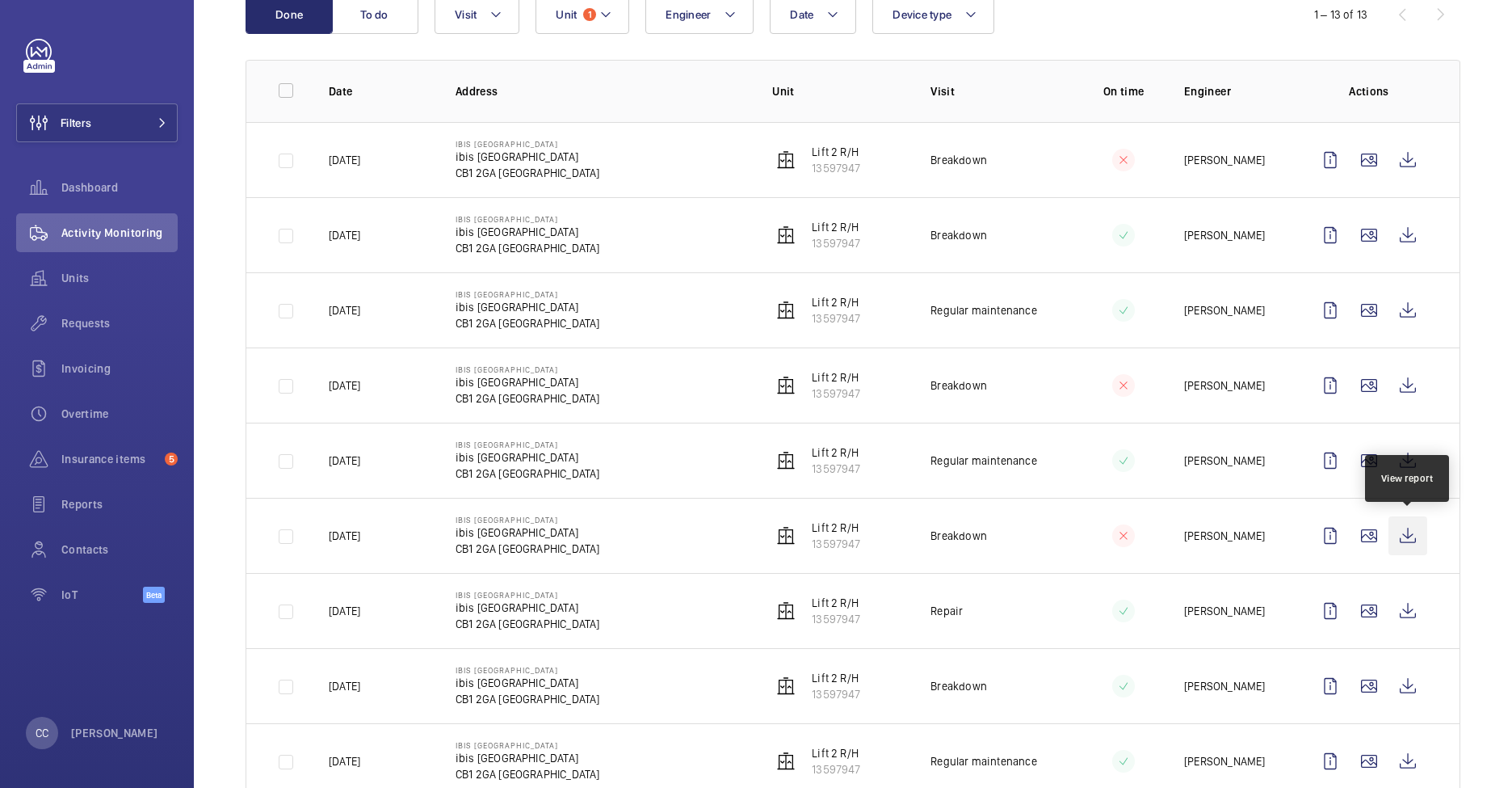
click at [1411, 538] on wm-front-icon-button at bounding box center [1408, 535] width 38 height 38
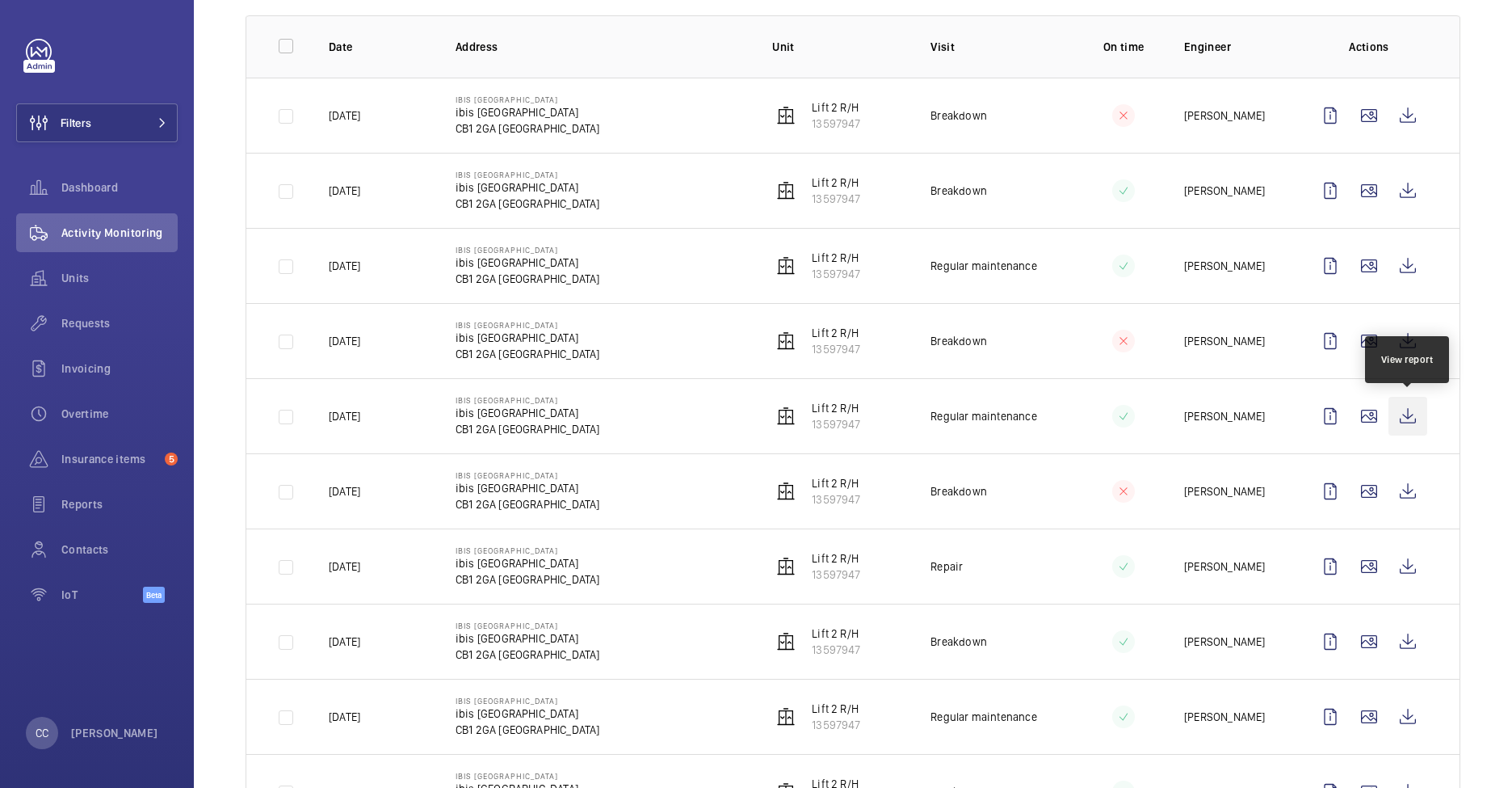
click at [1407, 406] on wm-front-icon-button at bounding box center [1408, 416] width 38 height 38
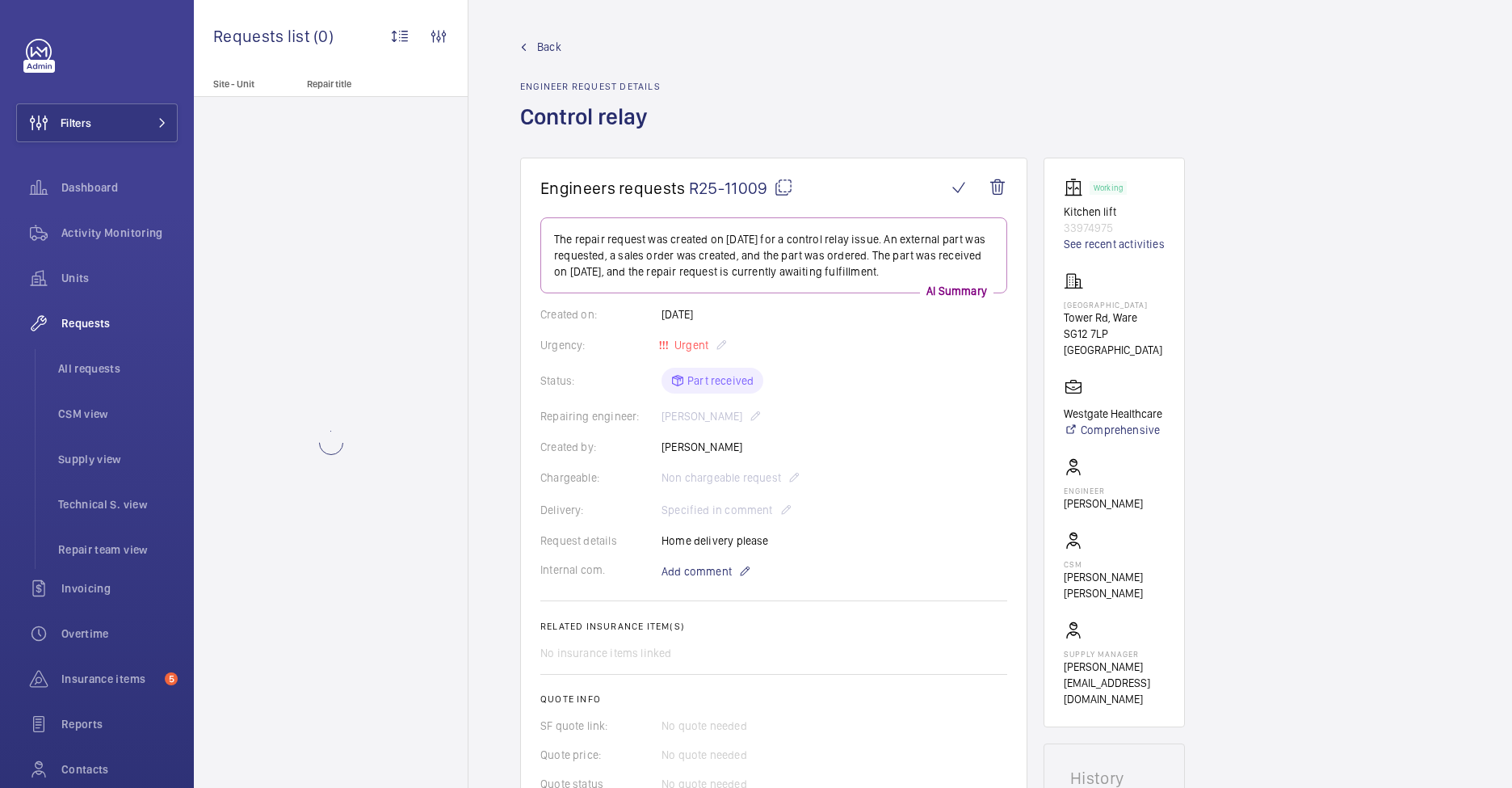
scroll to position [2, 0]
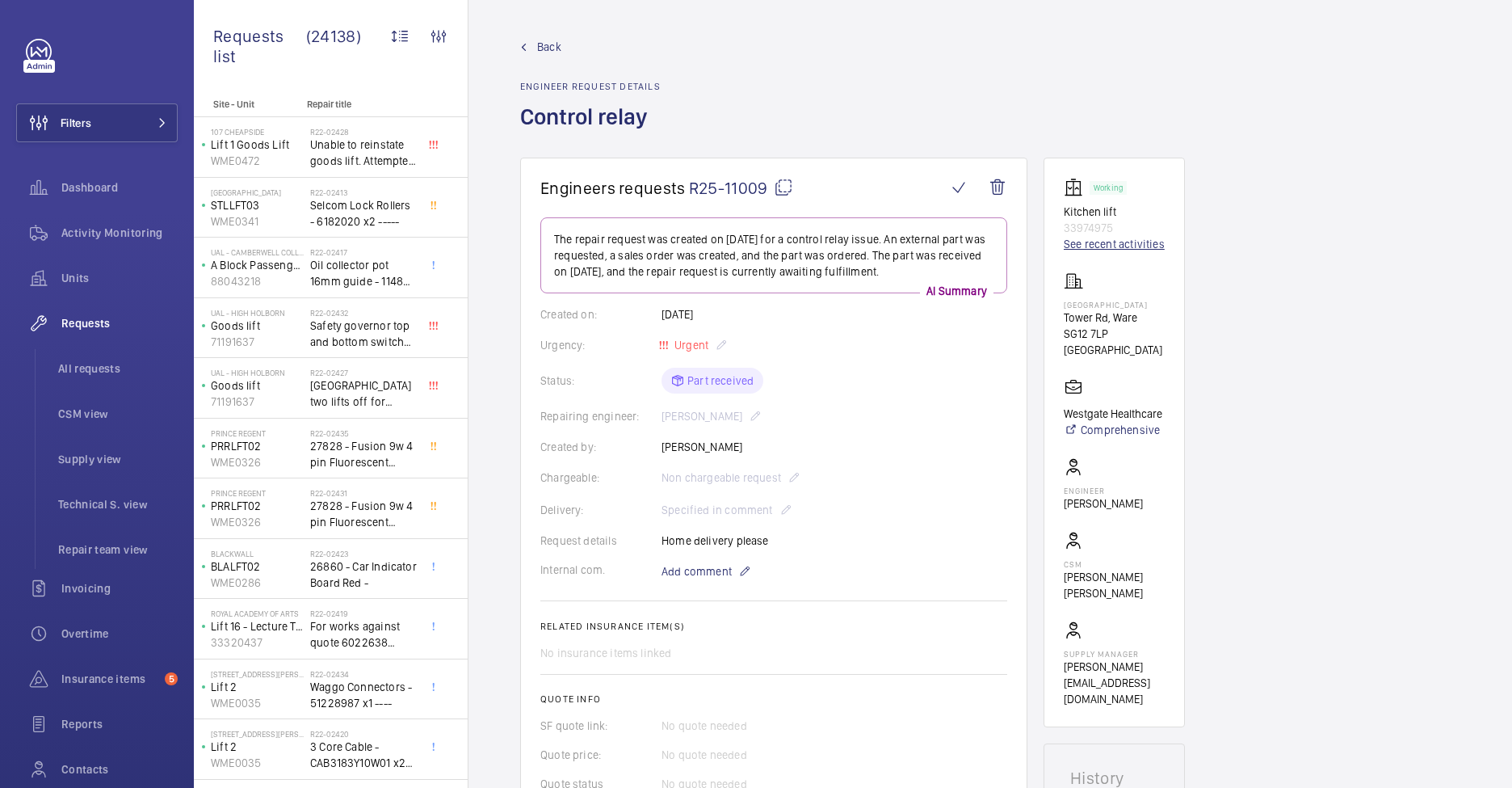
click at [1119, 241] on link "See recent activities" at bounding box center [1114, 243] width 101 height 16
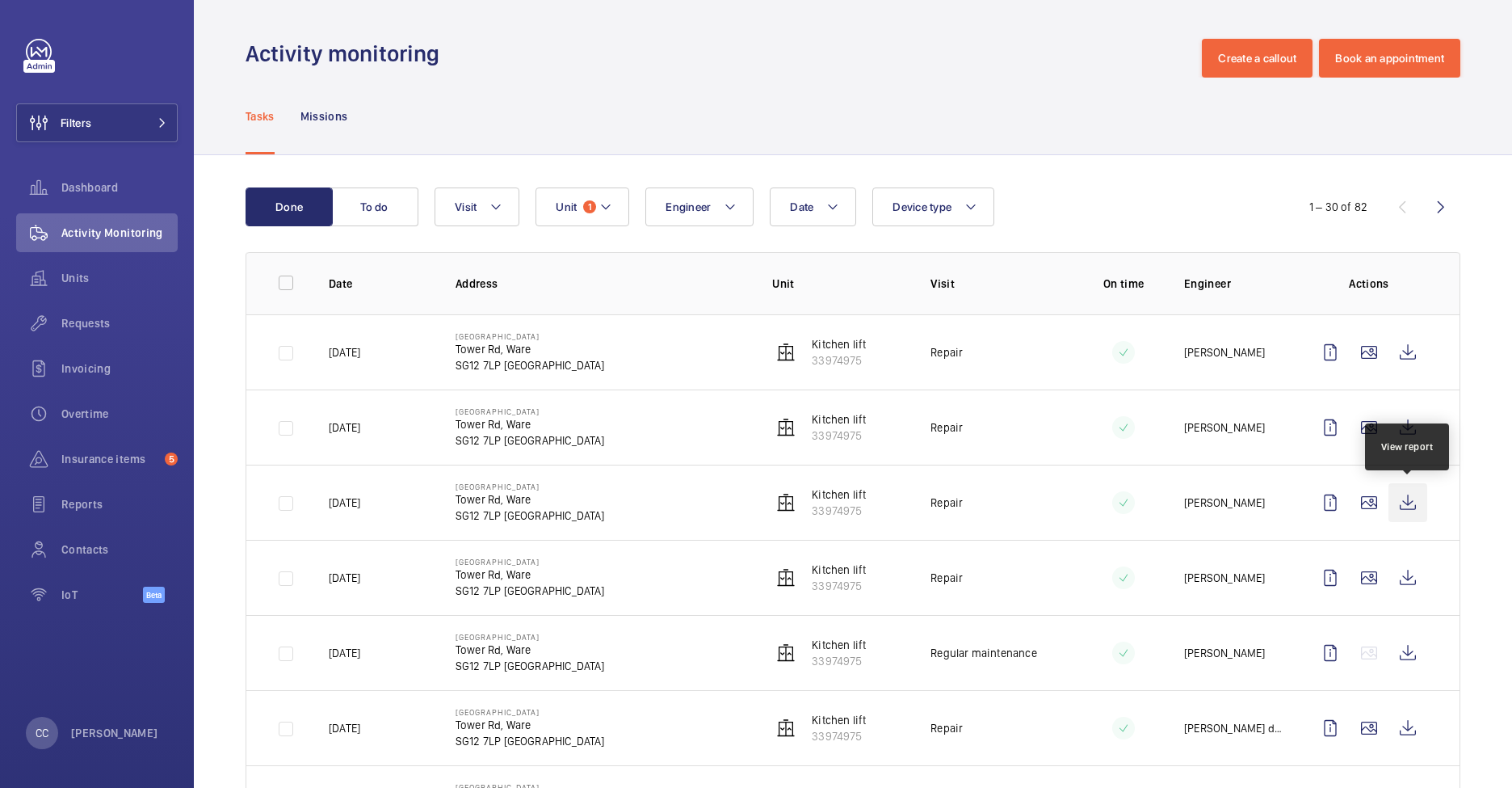
click at [1407, 509] on wm-front-icon-button at bounding box center [1408, 502] width 38 height 38
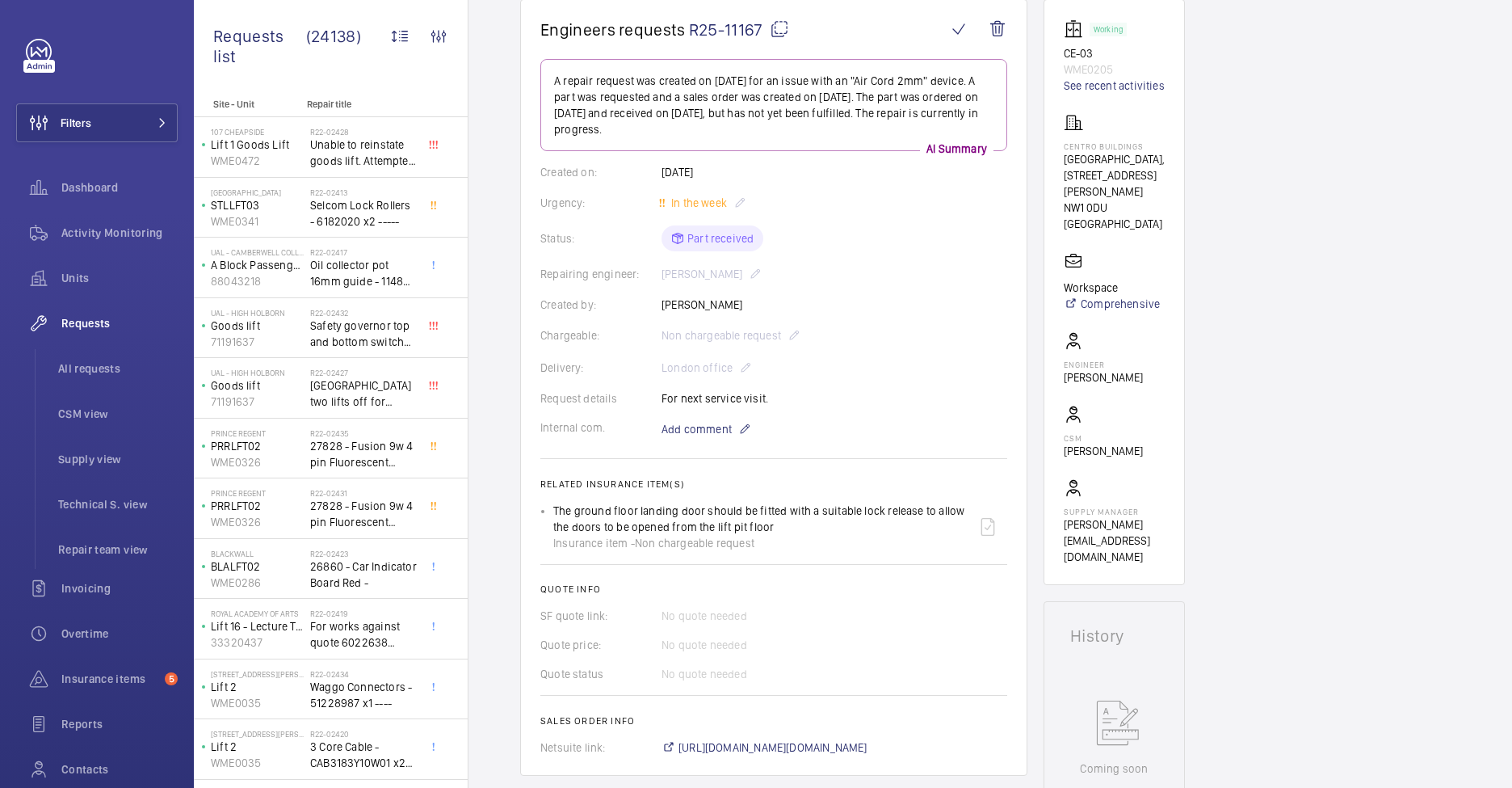
scroll to position [121, 0]
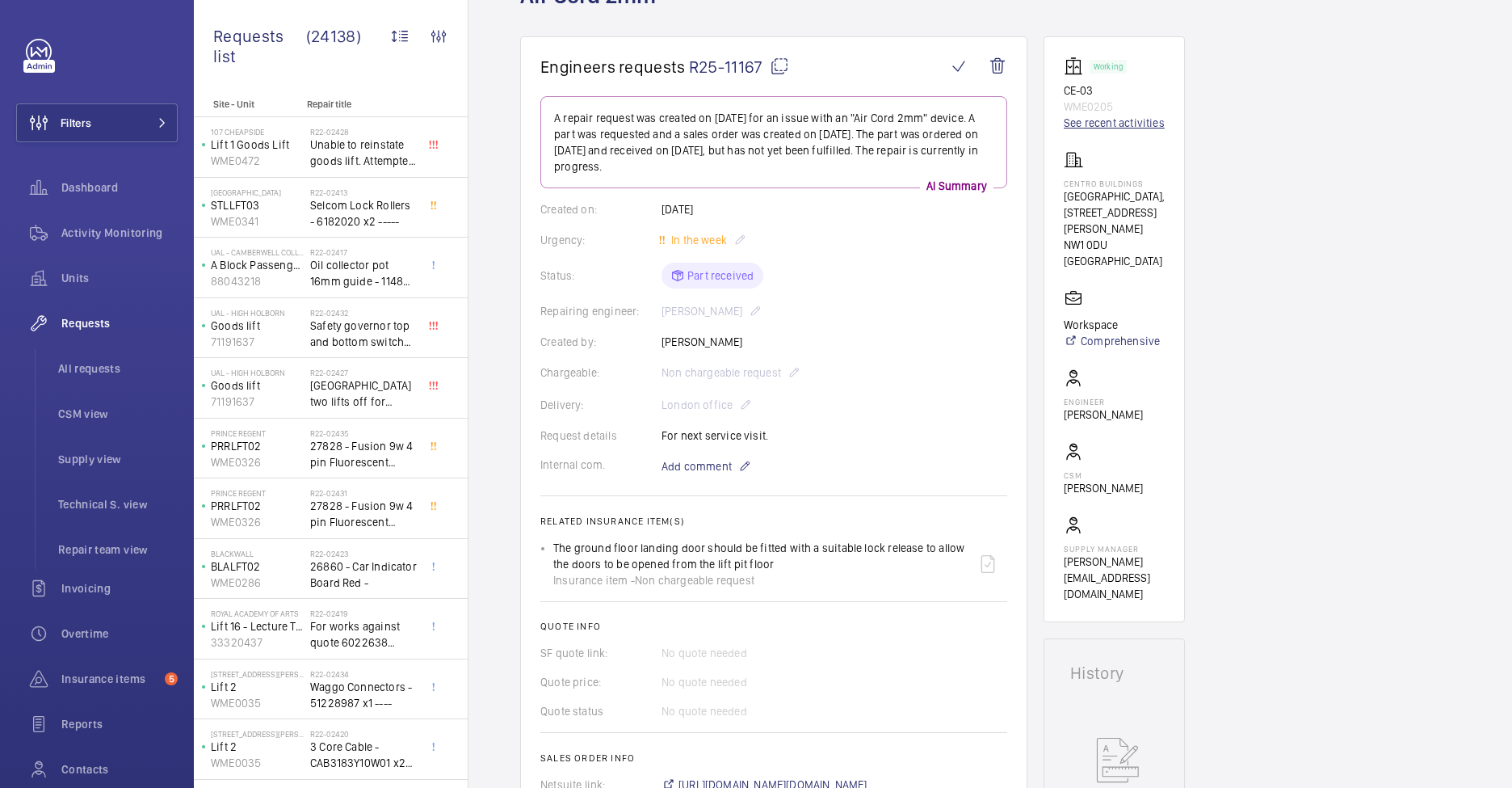
click at [1114, 125] on link "See recent activities" at bounding box center [1114, 122] width 101 height 16
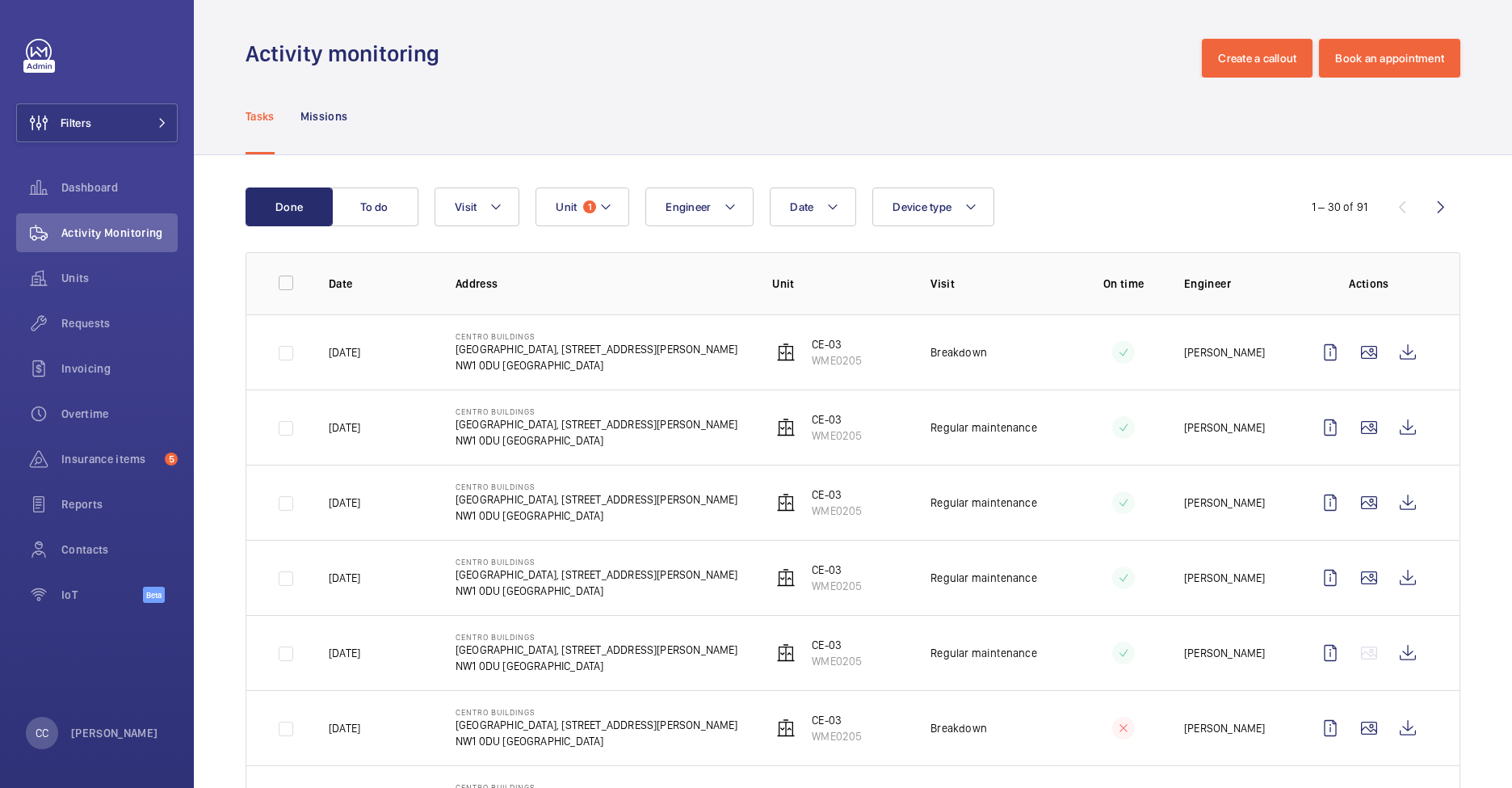
scroll to position [1, 0]
click at [1407, 501] on wm-front-icon-button at bounding box center [1408, 501] width 38 height 38
click at [1410, 424] on wm-front-icon-button at bounding box center [1408, 426] width 38 height 38
click at [1415, 349] on wm-front-icon-button at bounding box center [1408, 351] width 38 height 38
click at [1409, 426] on wm-front-icon-button at bounding box center [1408, 426] width 38 height 38
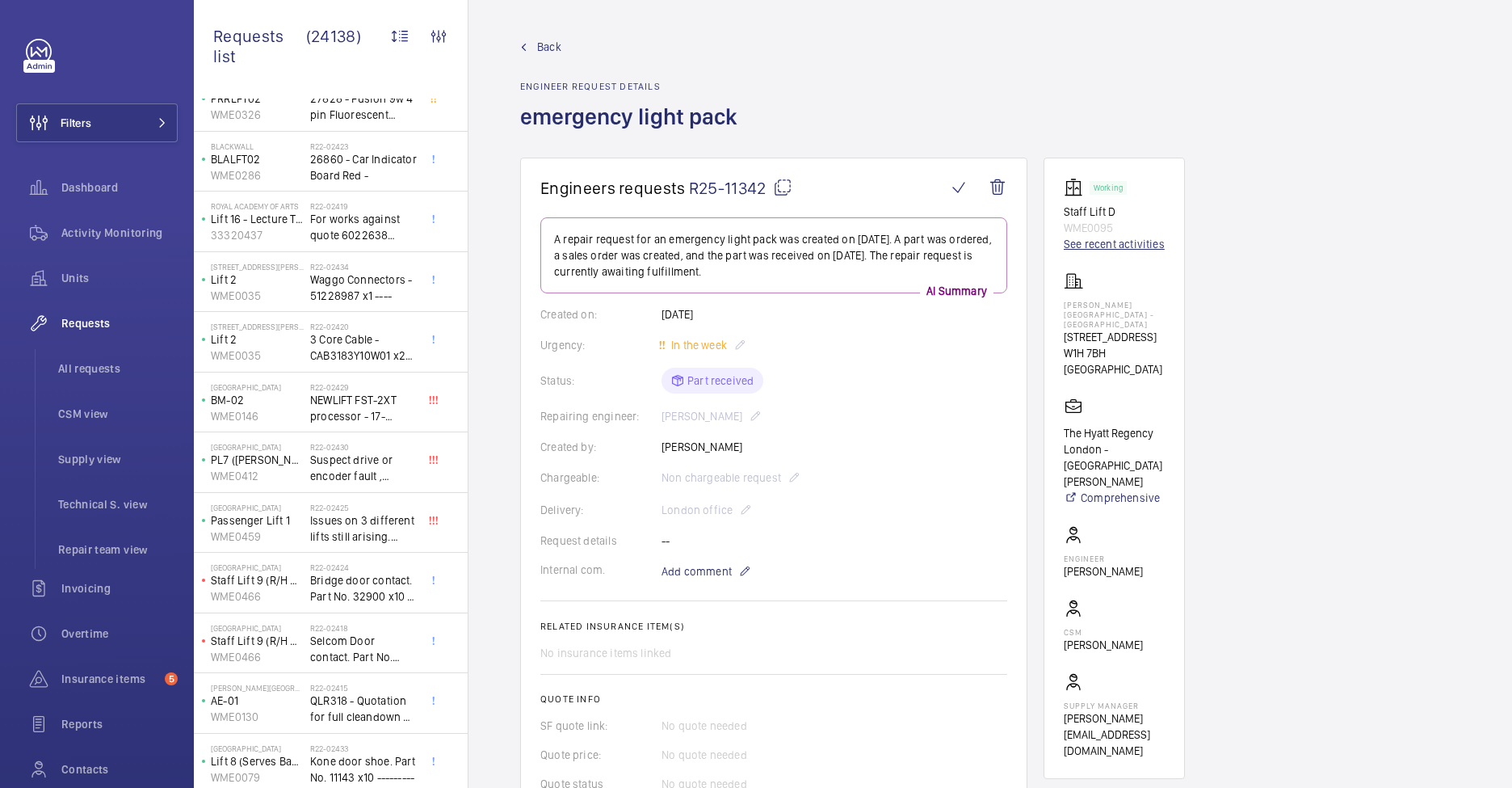
click at [1115, 241] on link "See recent activities" at bounding box center [1114, 243] width 101 height 16
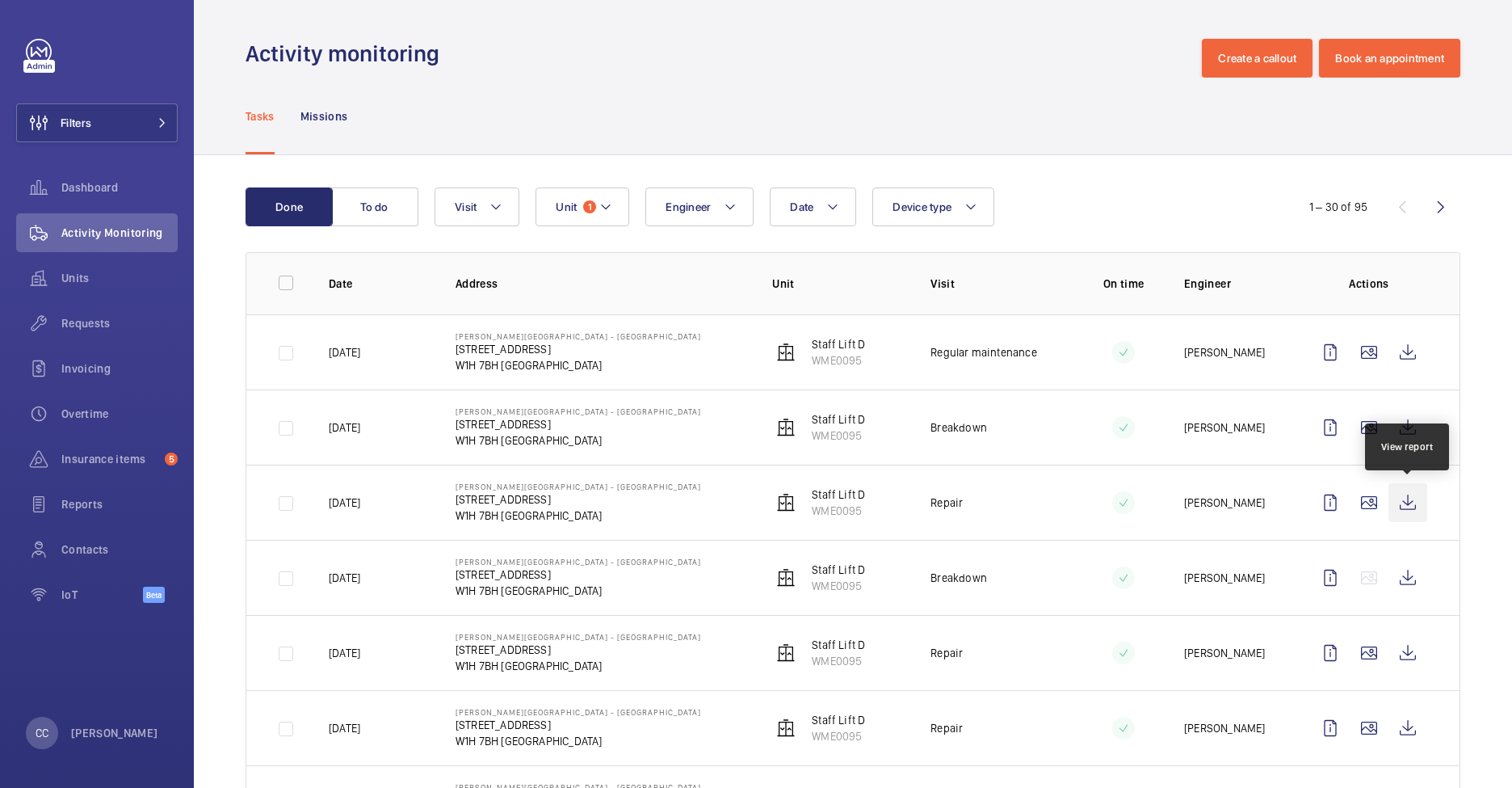
click at [1411, 504] on wm-front-icon-button at bounding box center [1408, 502] width 38 height 38
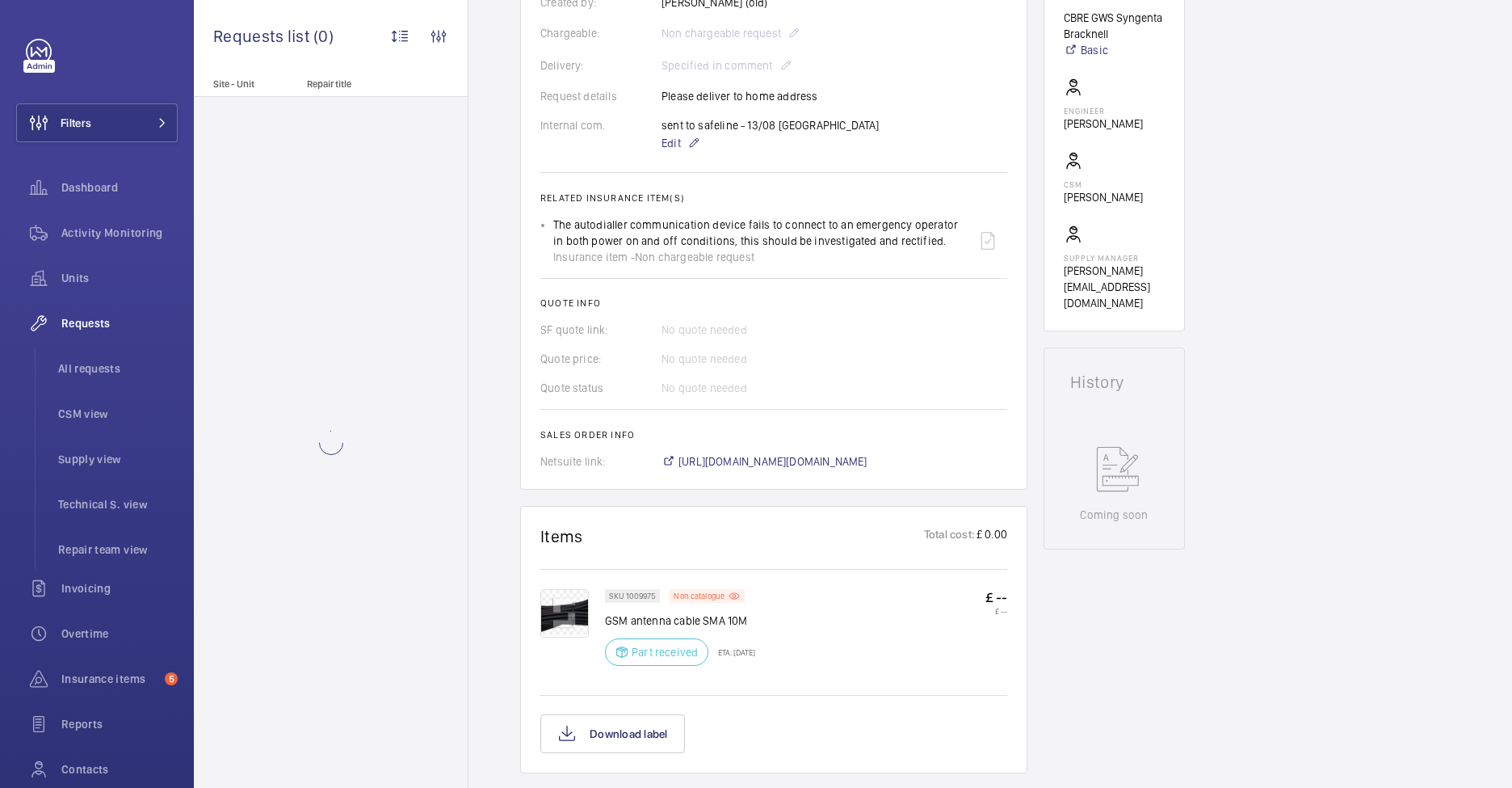
scroll to position [441, 0]
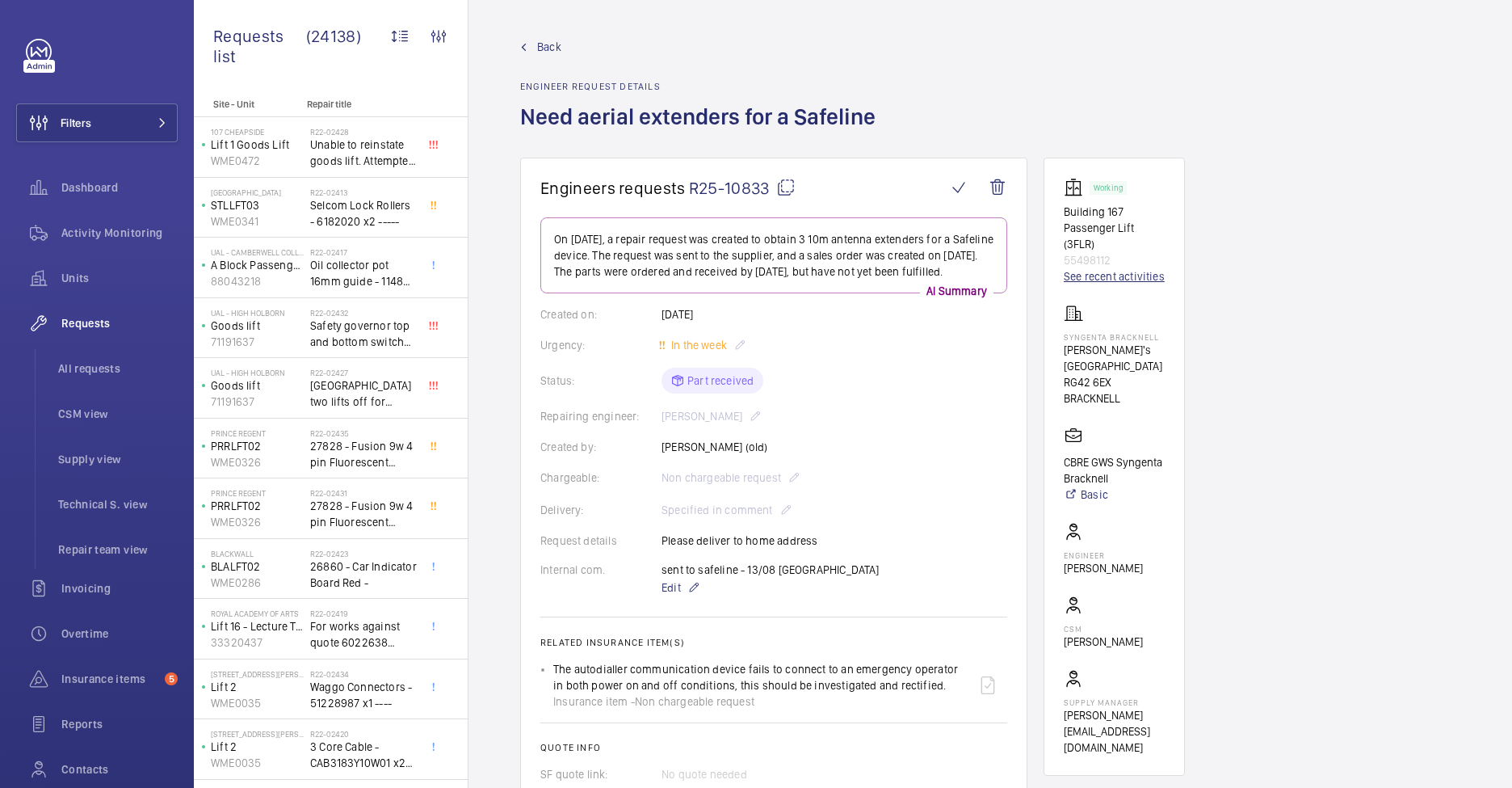
click at [1131, 268] on link "See recent activities" at bounding box center [1114, 276] width 101 height 16
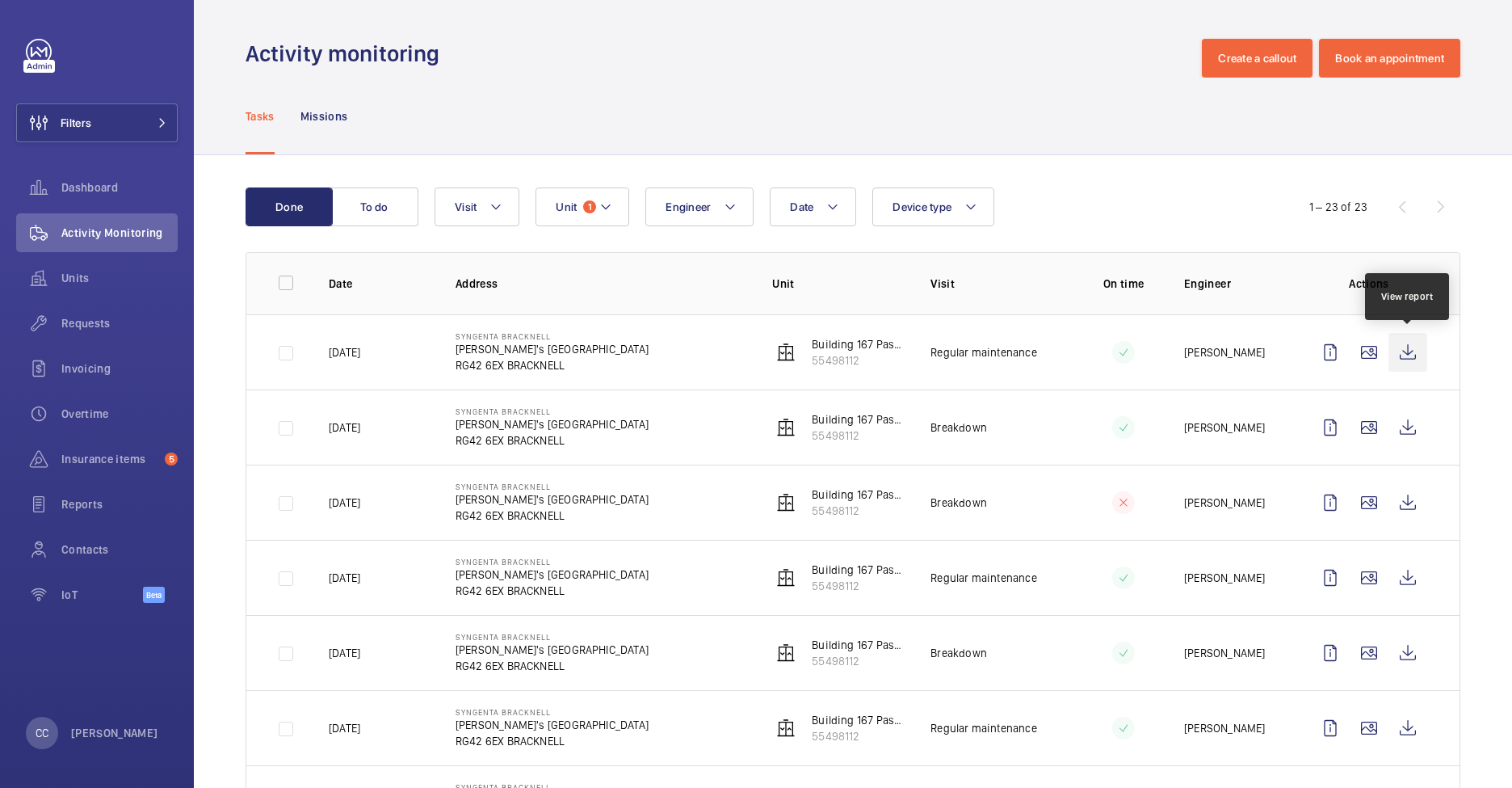
click at [1411, 346] on wm-front-icon-button at bounding box center [1408, 352] width 38 height 38
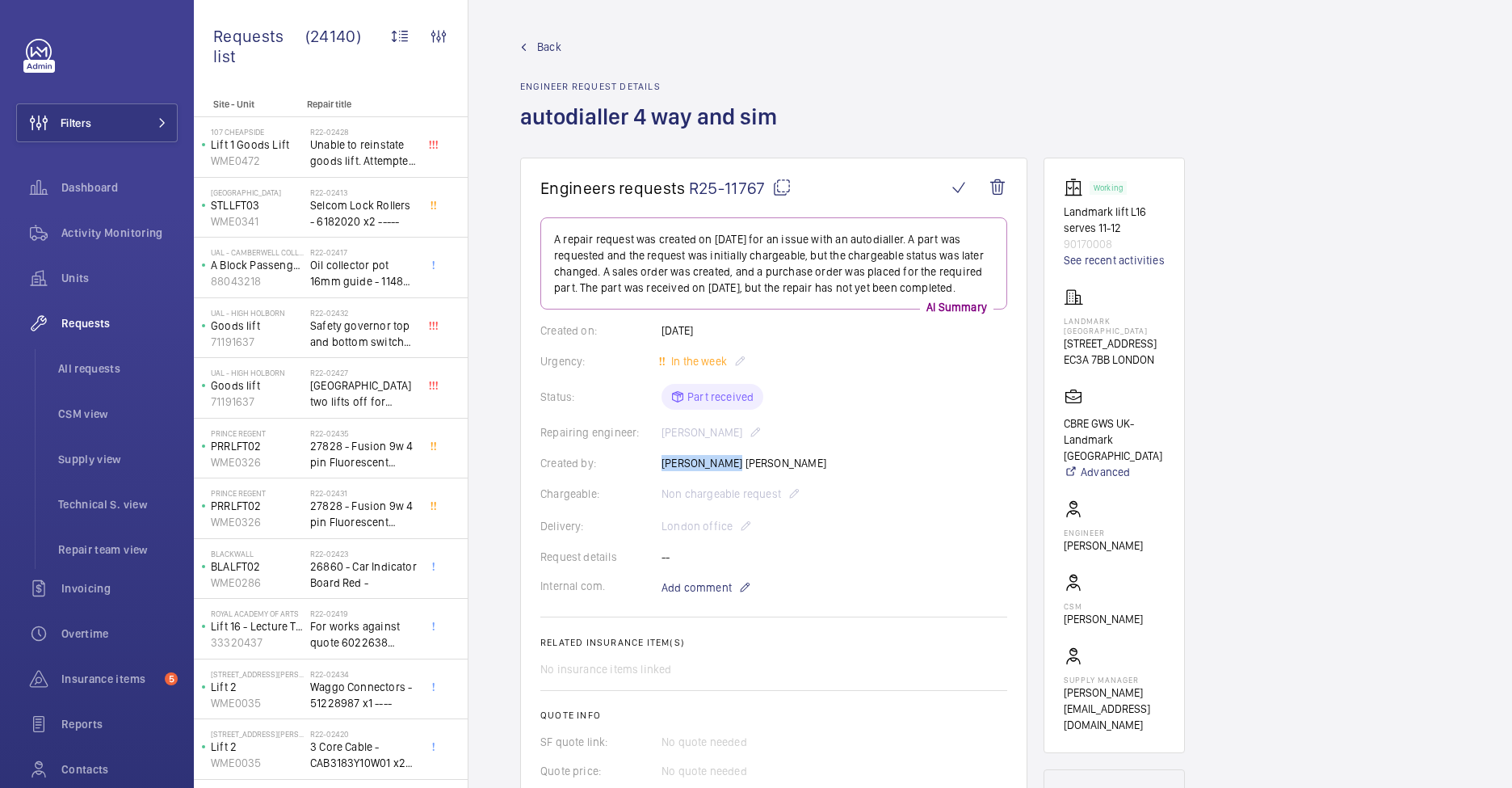
drag, startPoint x: 736, startPoint y: 464, endPoint x: 652, endPoint y: 460, distance: 84.1
click at [652, 460] on div "Created by: [PERSON_NAME] [PERSON_NAME]" at bounding box center [773, 463] width 467 height 16
copy div "[PERSON_NAME] [PERSON_NAME]"
click at [782, 182] on mat-icon at bounding box center [782, 187] width 20 height 20
copy div "[PERSON_NAME] [PERSON_NAME]"
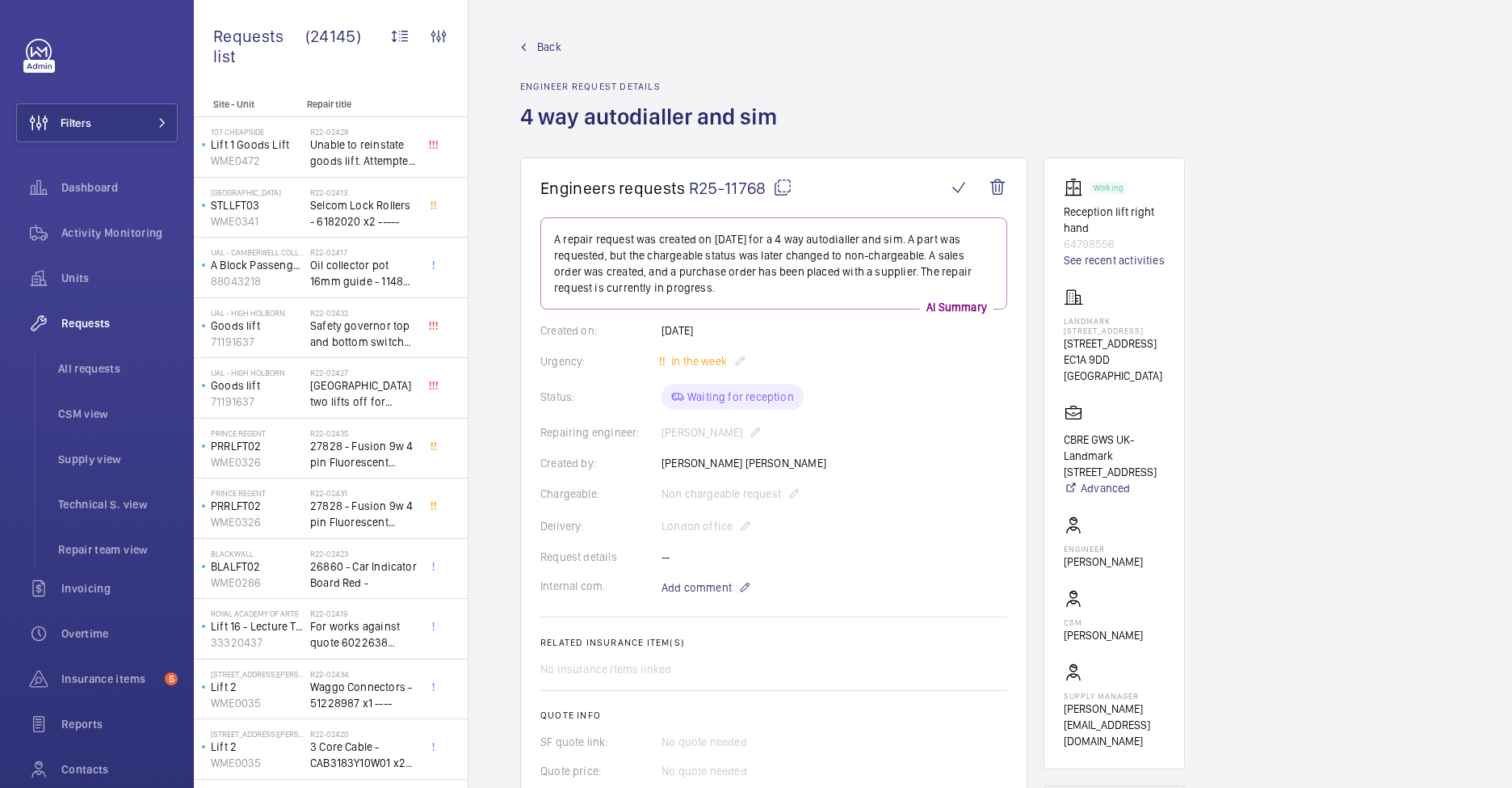
click at [782, 183] on mat-icon at bounding box center [782, 187] width 20 height 20
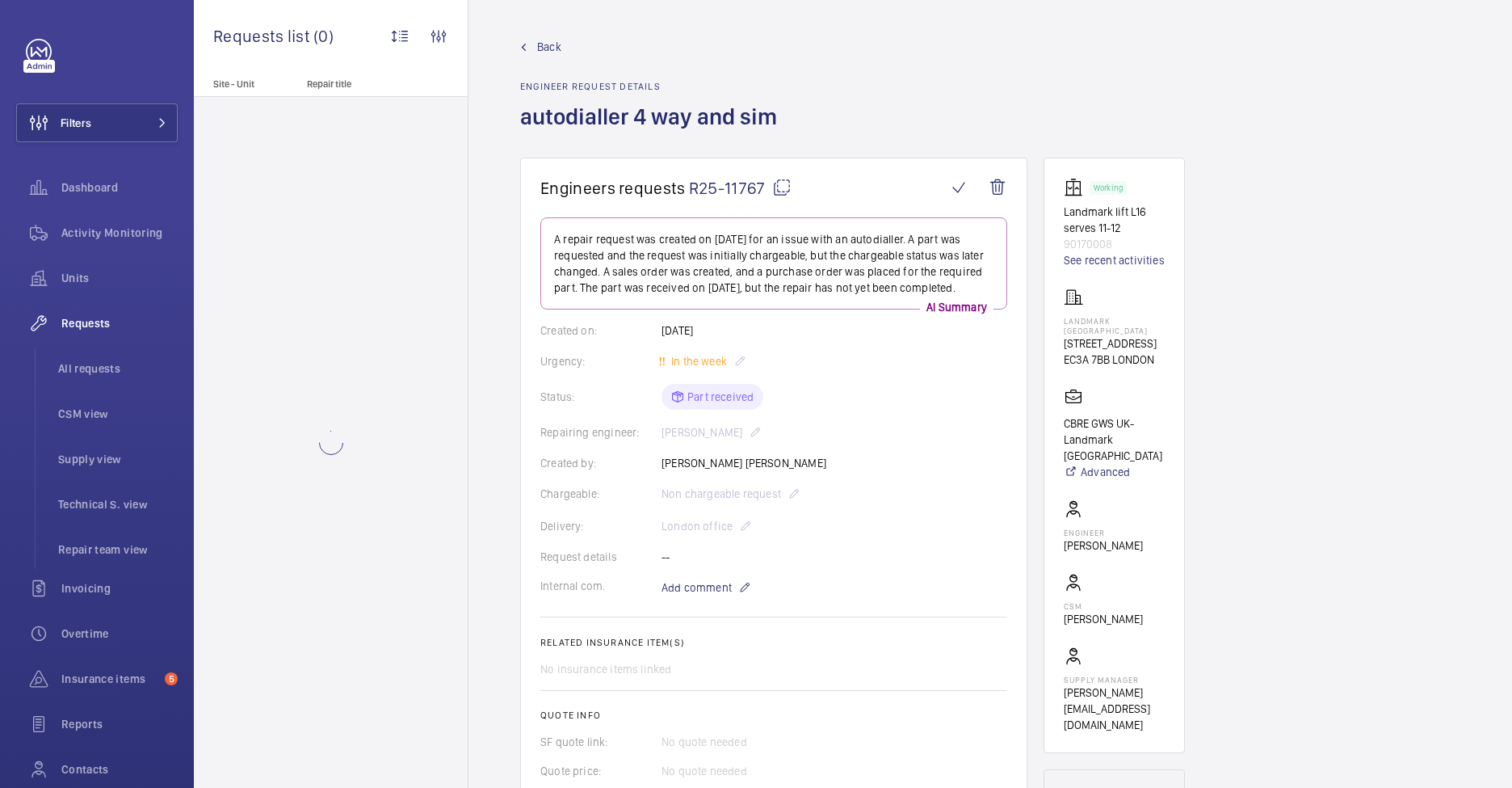
click at [777, 185] on mat-icon at bounding box center [782, 187] width 20 height 20
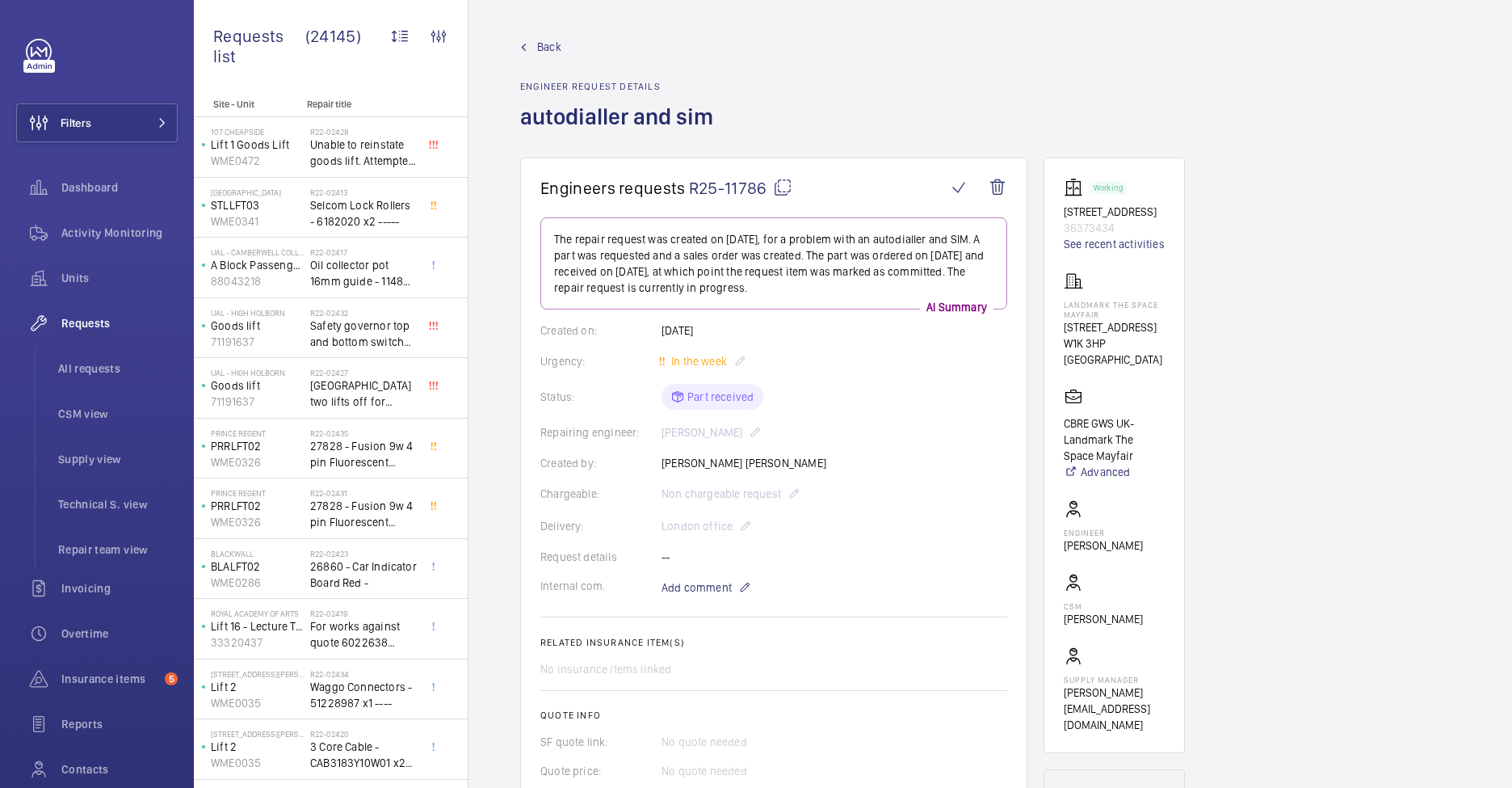
click at [788, 190] on mat-icon at bounding box center [782, 187] width 20 height 20
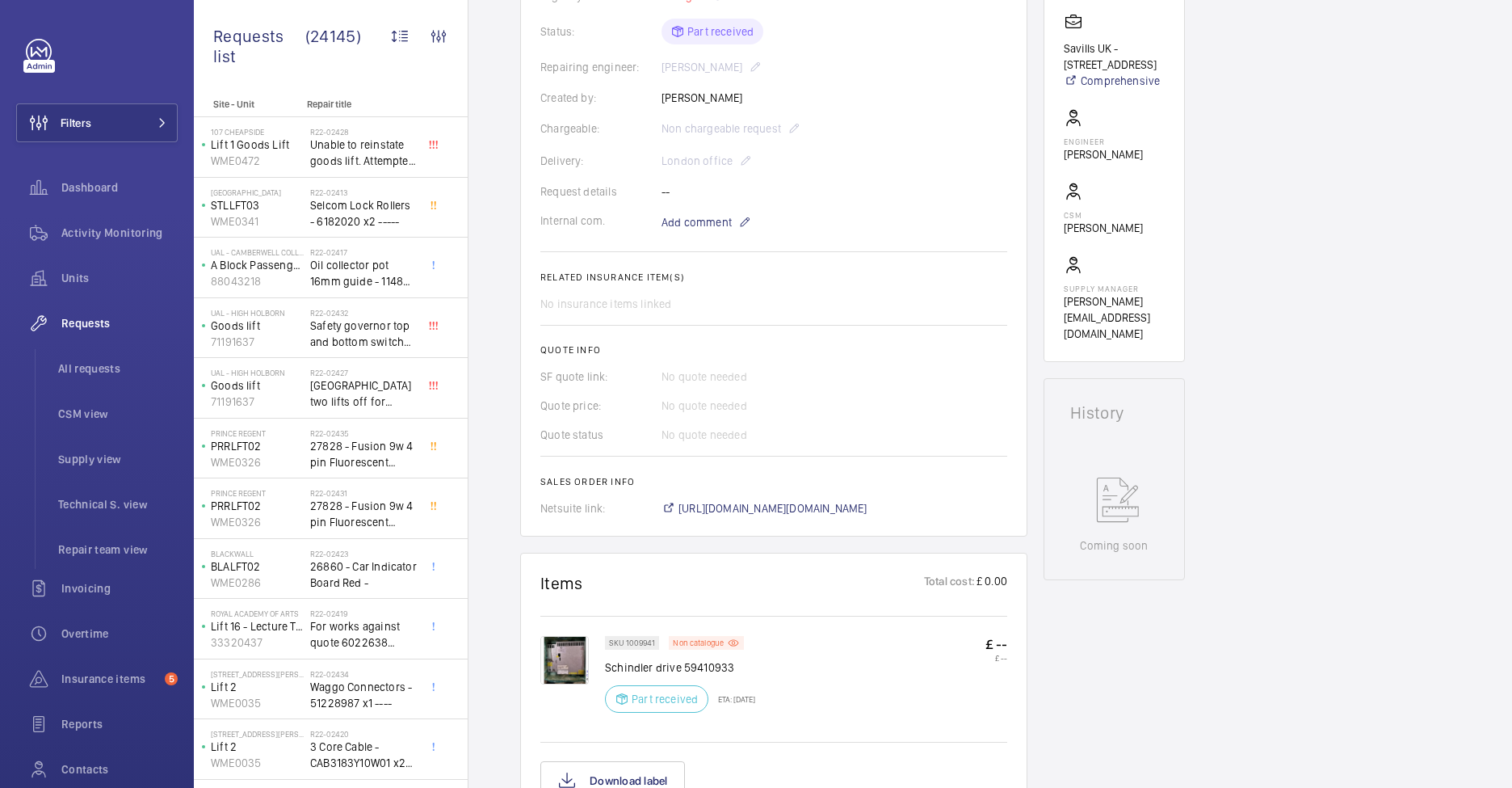
scroll to position [78, 0]
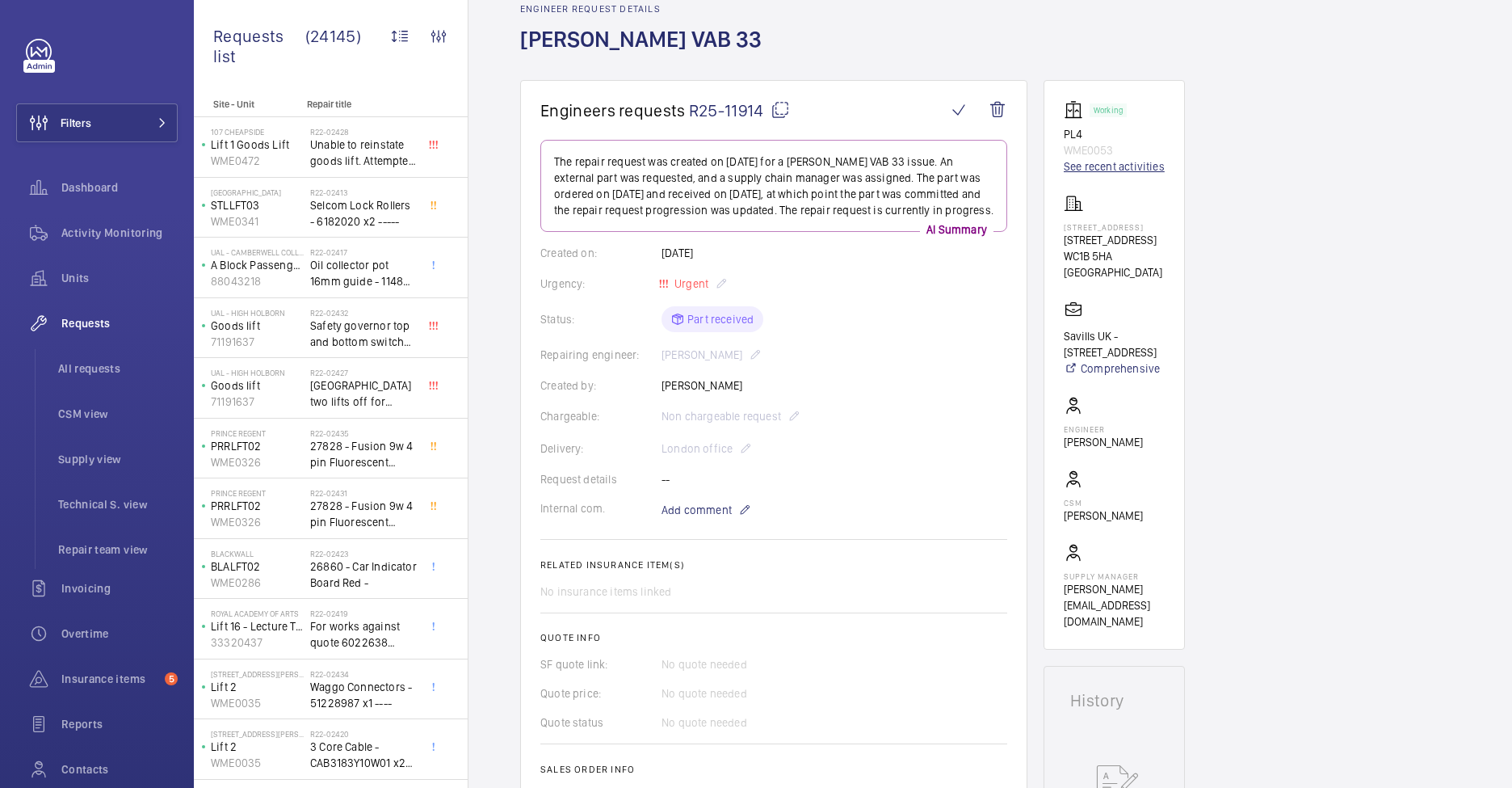
click at [1118, 167] on link "See recent activities" at bounding box center [1114, 166] width 101 height 16
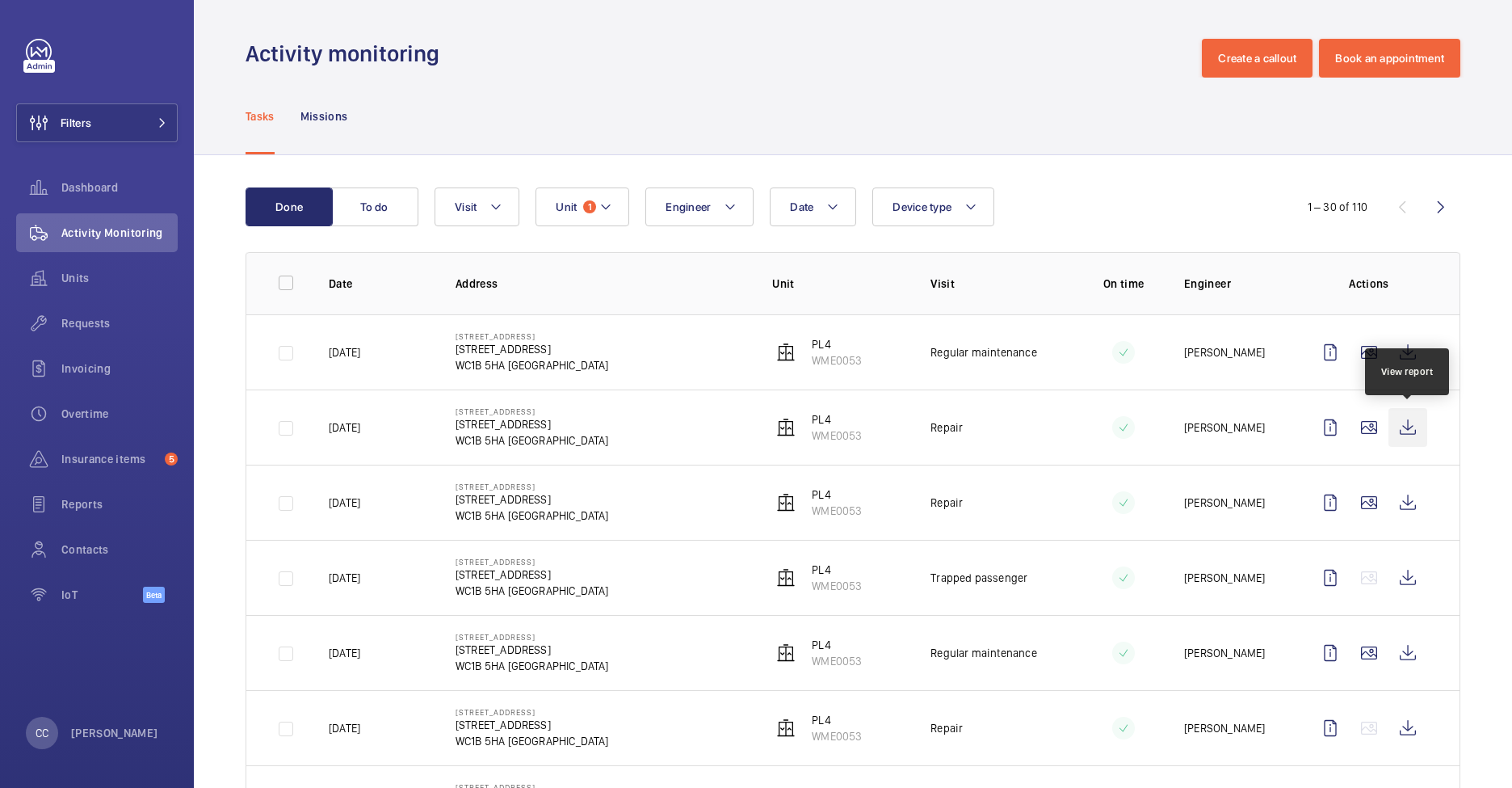
click at [1402, 435] on wm-front-icon-button at bounding box center [1408, 427] width 38 height 38
click at [1410, 502] on wm-front-icon-button at bounding box center [1408, 502] width 38 height 38
click at [1405, 423] on wm-front-icon-button at bounding box center [1408, 427] width 38 height 38
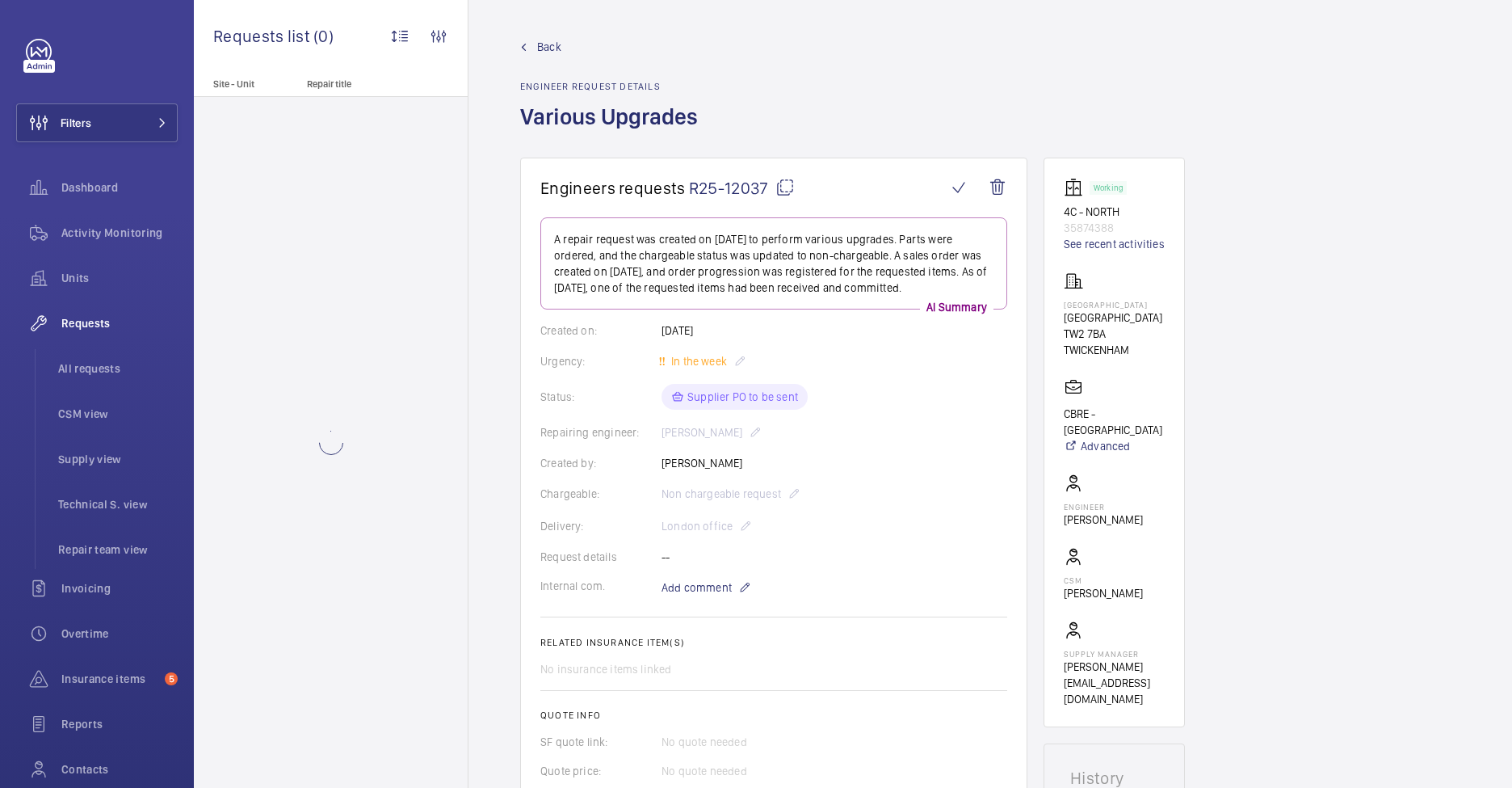
click at [786, 184] on mat-icon at bounding box center [785, 187] width 20 height 20
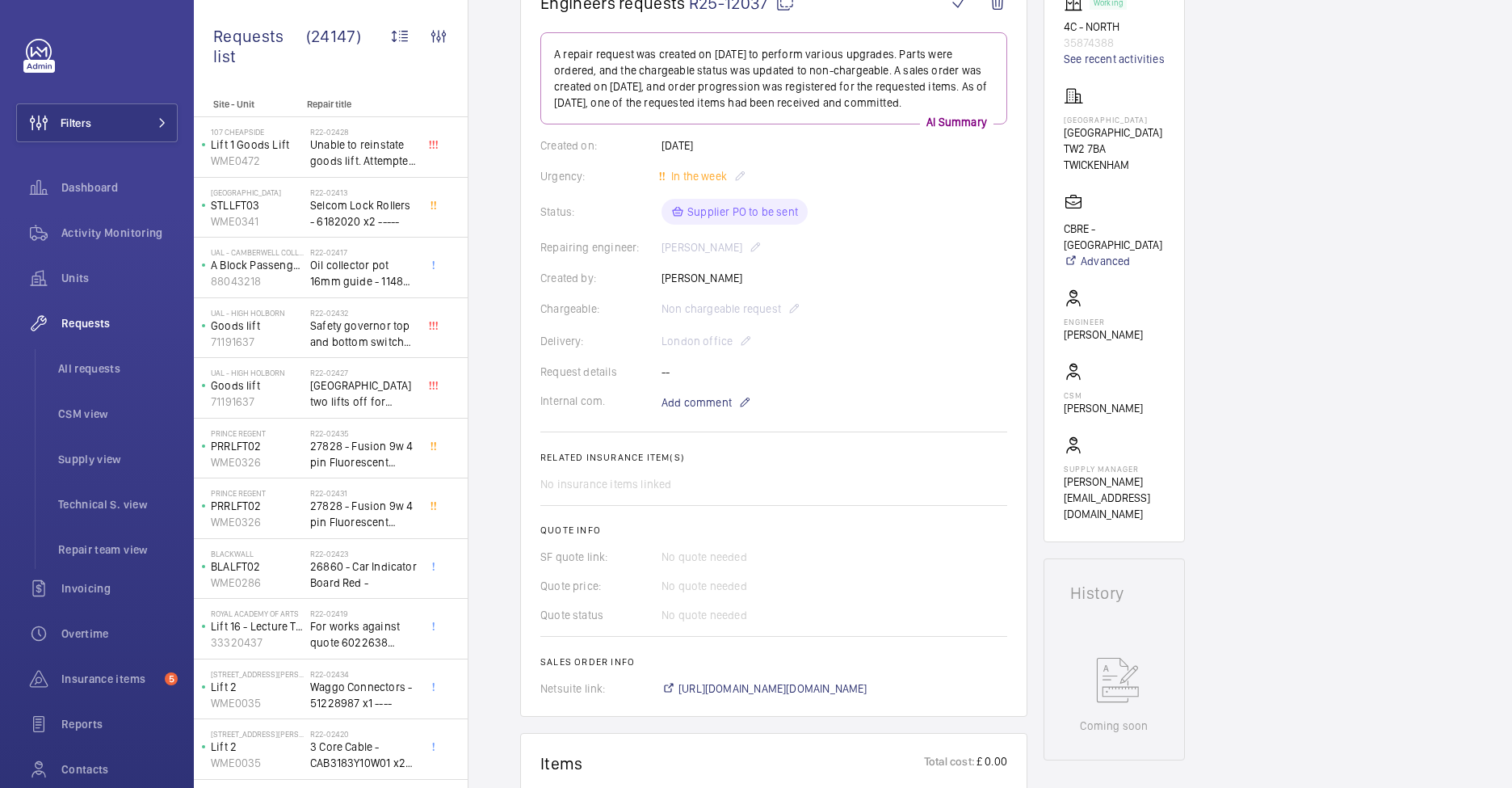
scroll to position [3, 0]
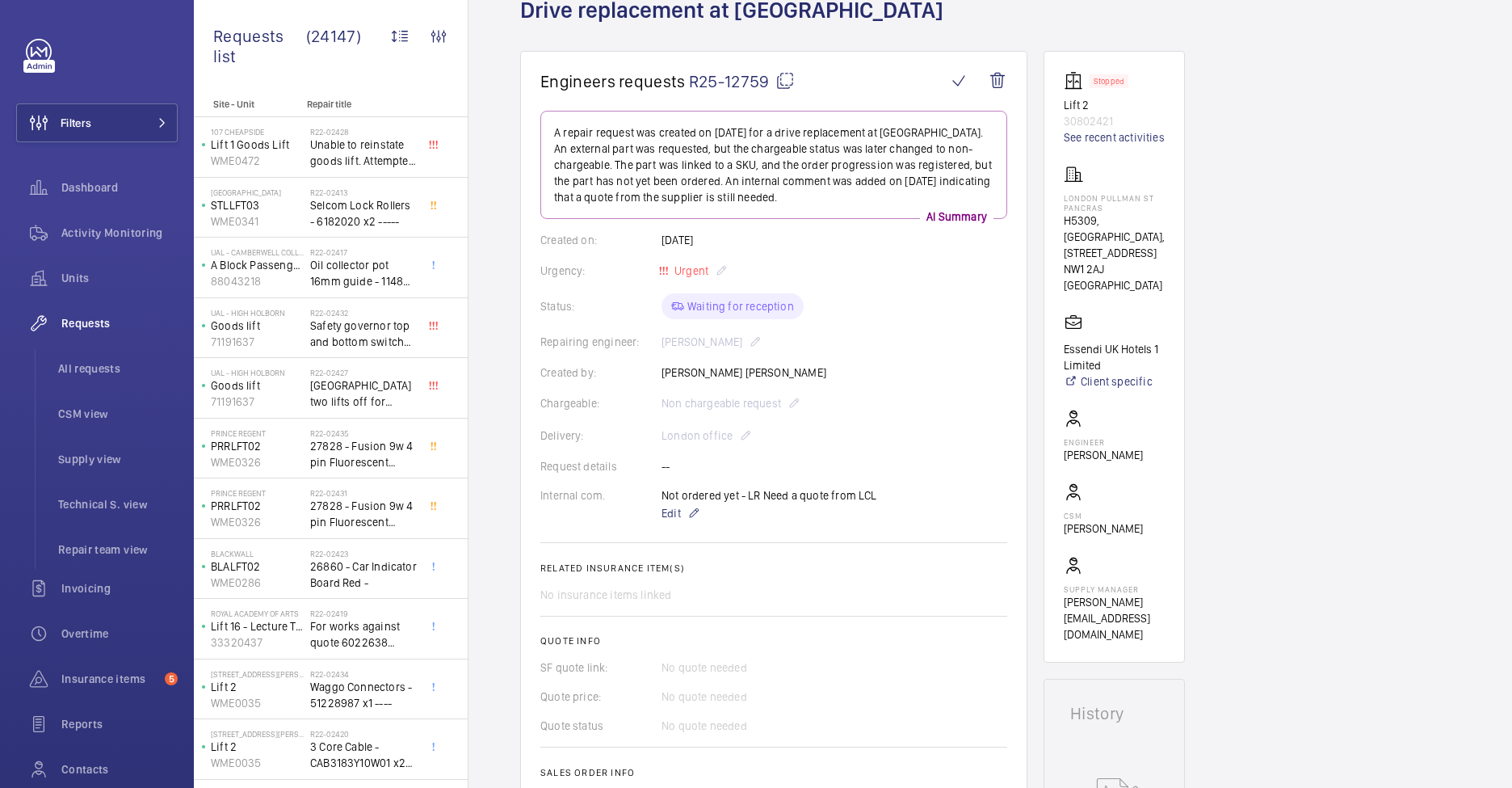
scroll to position [195, 0]
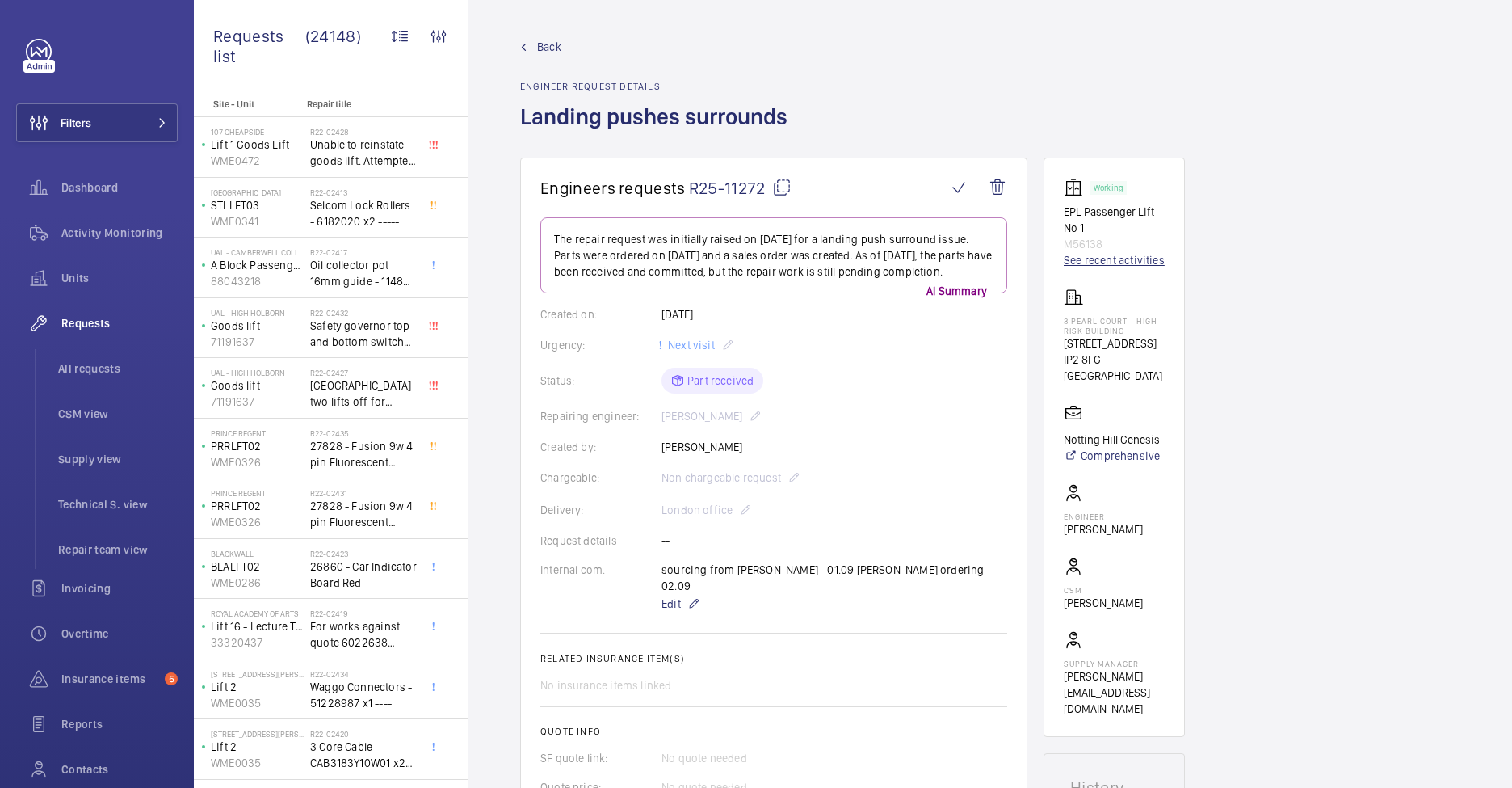
click at [1103, 263] on link "See recent activities" at bounding box center [1114, 260] width 101 height 16
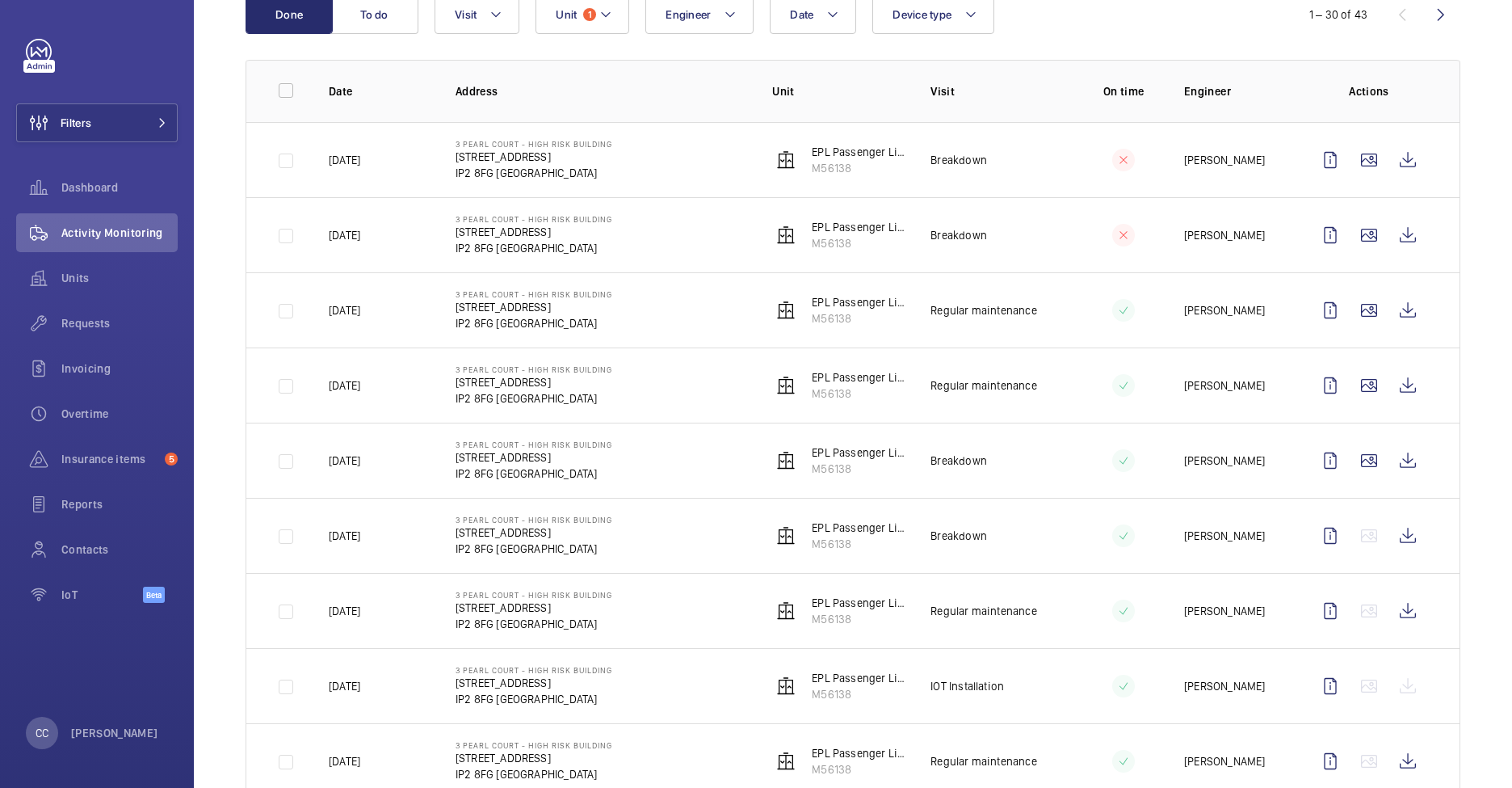
scroll to position [202, 0]
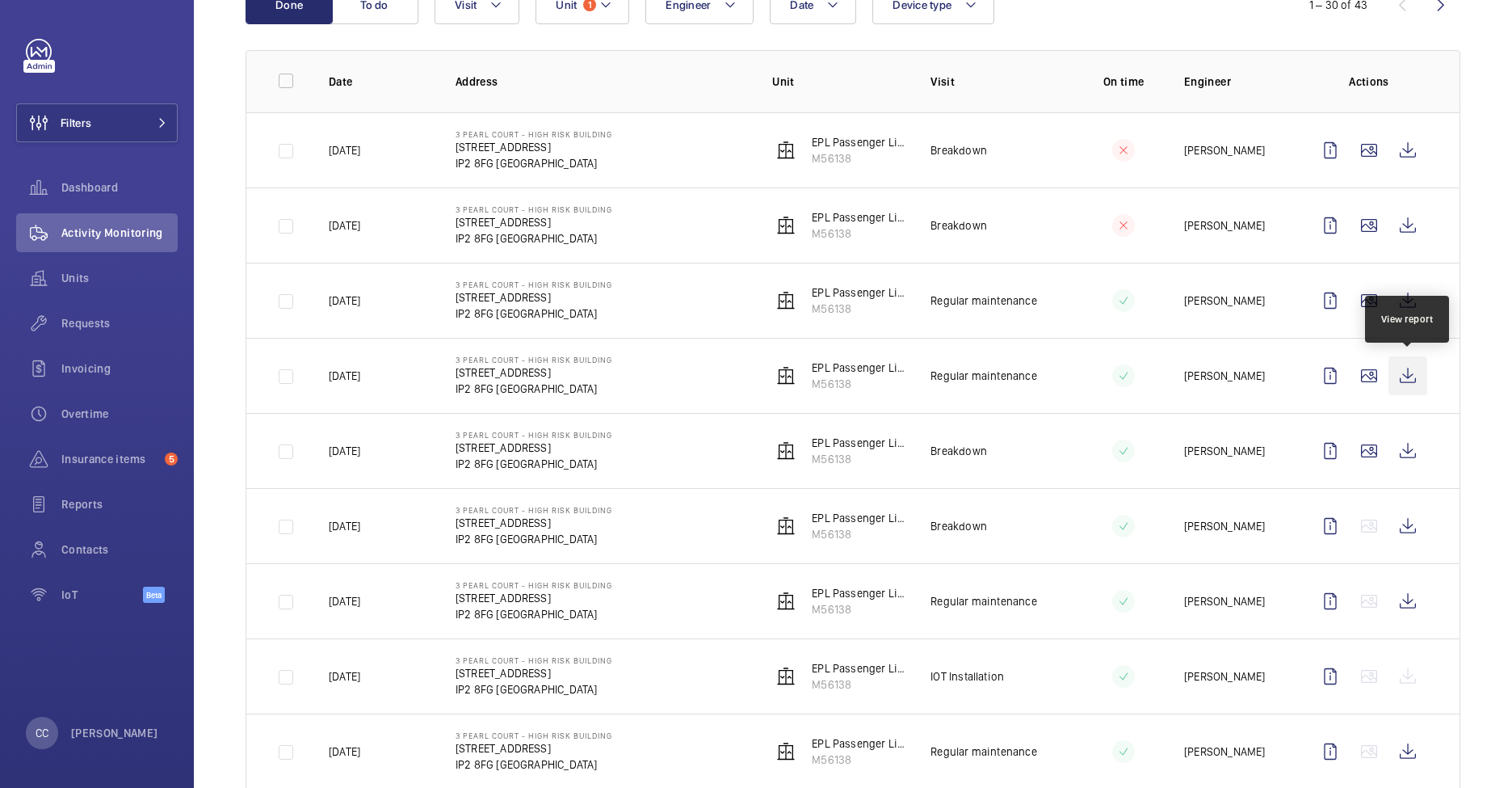
click at [1414, 375] on wm-front-icon-button at bounding box center [1408, 376] width 38 height 38
click at [1400, 225] on wm-front-icon-button at bounding box center [1408, 225] width 38 height 38
click at [1404, 298] on wm-front-icon-button at bounding box center [1408, 300] width 38 height 38
click at [1409, 225] on wm-front-icon-button at bounding box center [1408, 225] width 38 height 38
click at [1404, 157] on wm-front-icon-button at bounding box center [1408, 149] width 38 height 38
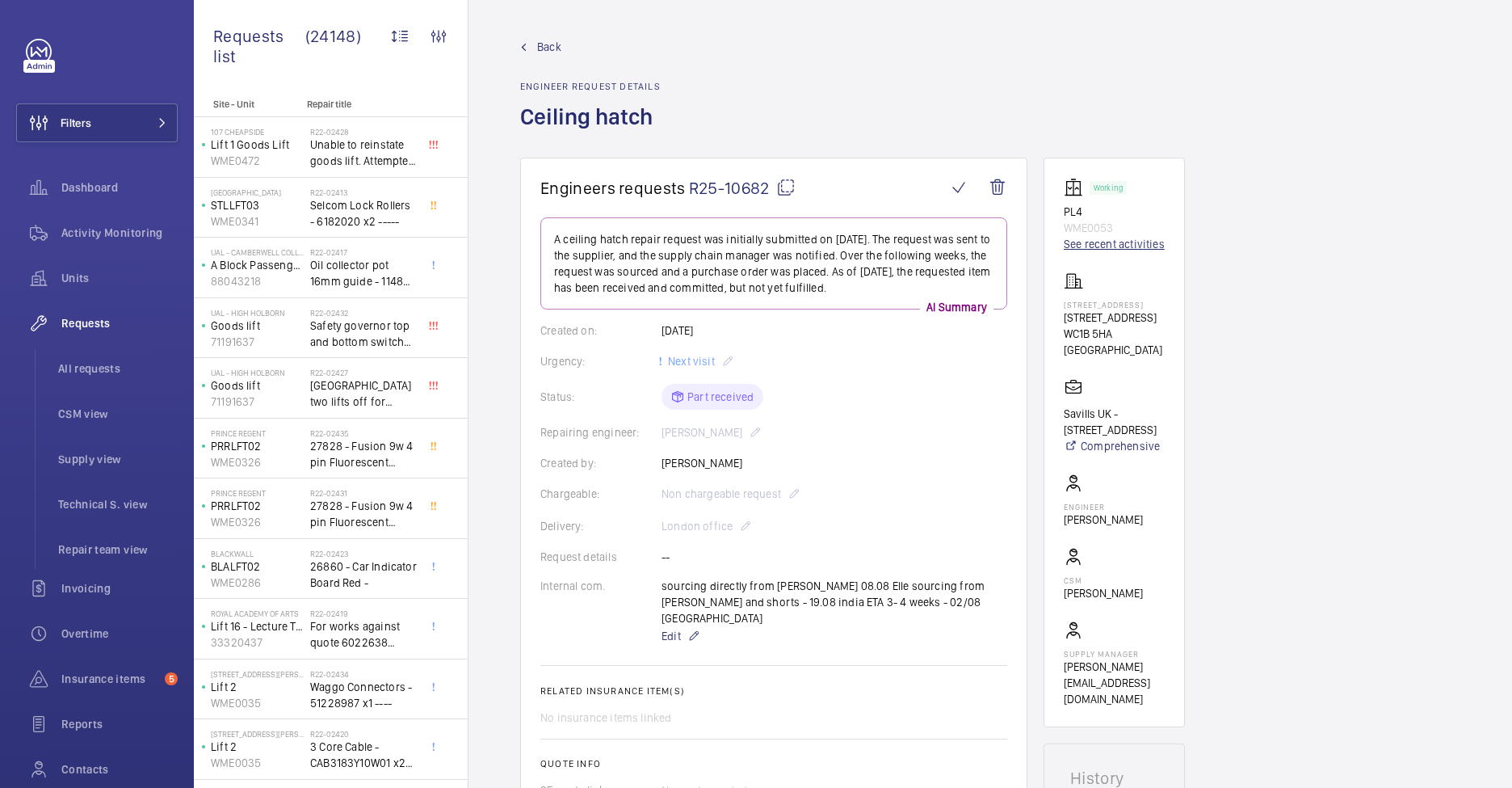
click at [1115, 241] on link "See recent activities" at bounding box center [1114, 243] width 101 height 16
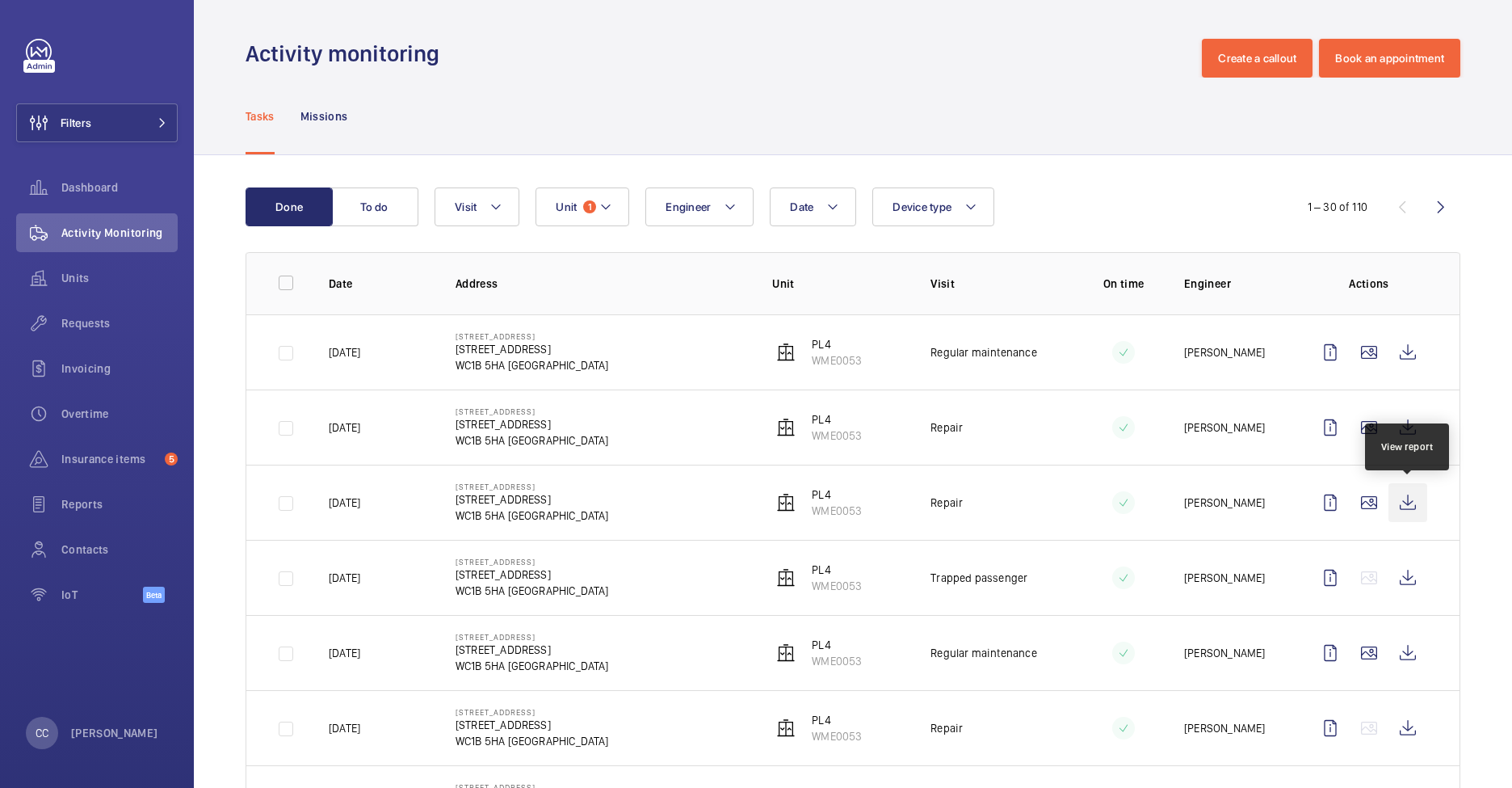
click at [1404, 499] on wm-front-icon-button at bounding box center [1408, 502] width 38 height 38
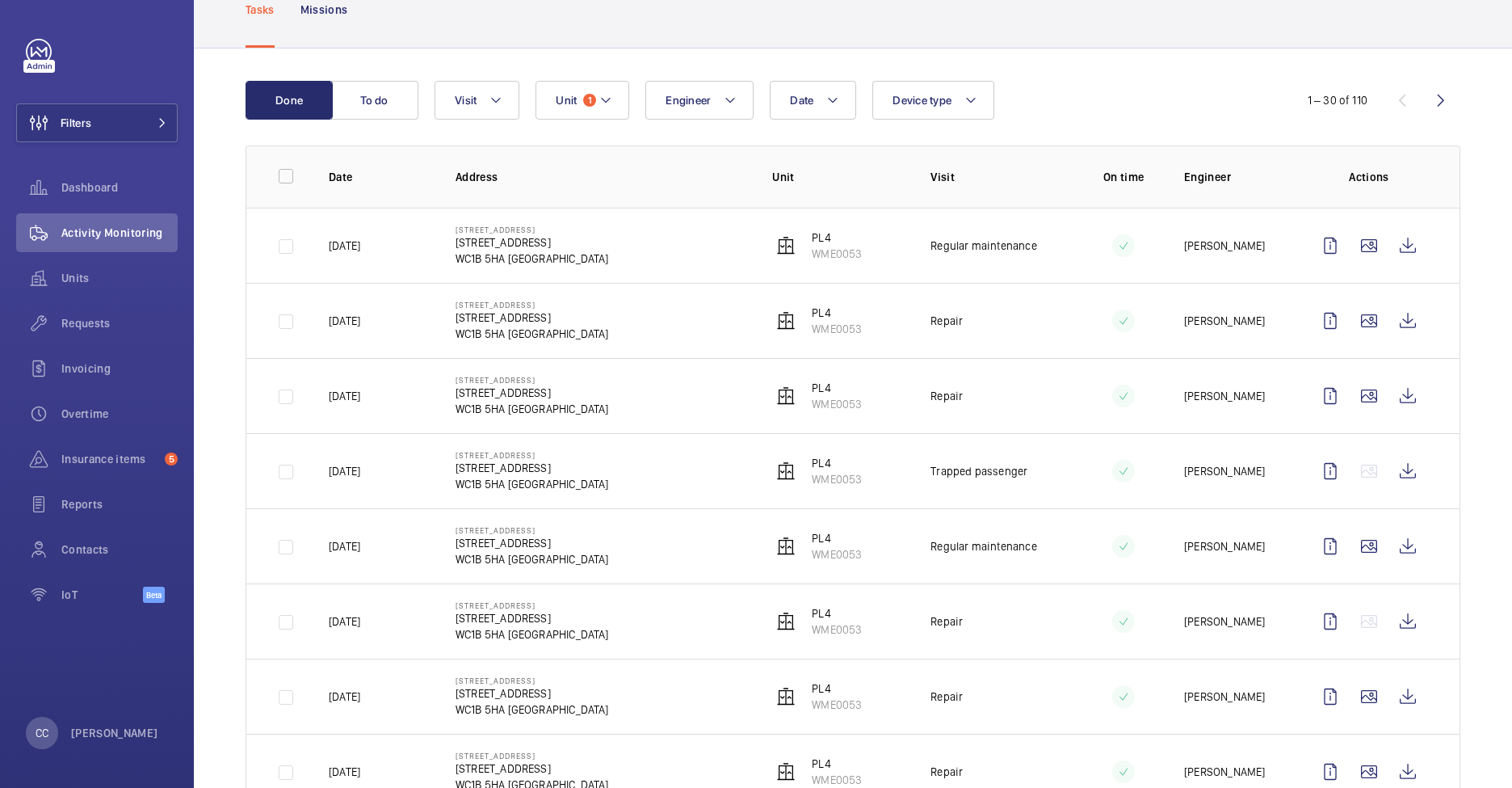
scroll to position [108, 0]
click at [1407, 321] on wm-front-icon-button at bounding box center [1408, 319] width 38 height 38
click at [1403, 621] on wm-front-icon-button at bounding box center [1408, 620] width 38 height 38
